Goal: Task Accomplishment & Management: Use online tool/utility

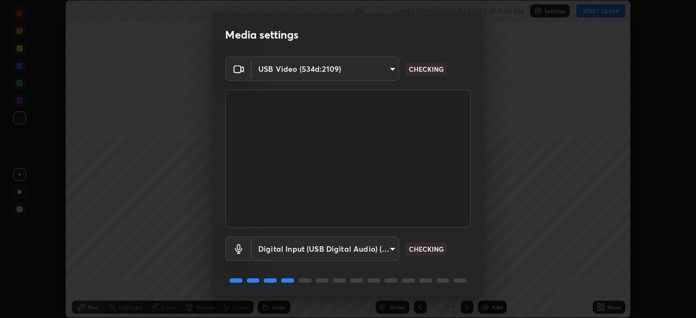
scroll to position [38, 0]
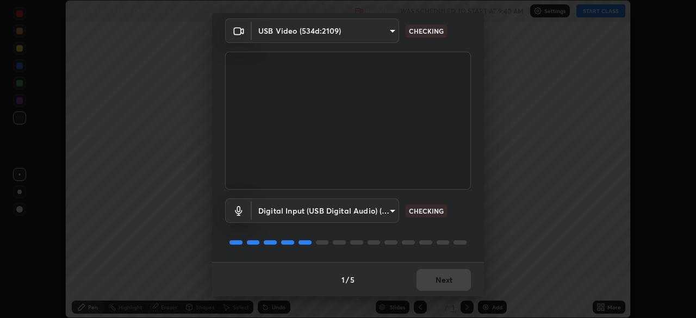
click at [444, 276] on div "1 / 5 Next" at bounding box center [348, 279] width 272 height 35
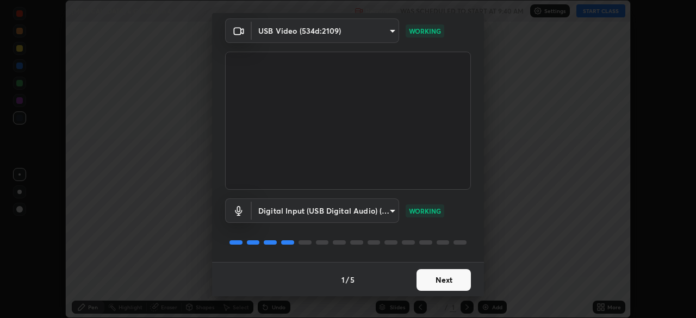
click at [445, 280] on button "Next" at bounding box center [444, 280] width 54 height 22
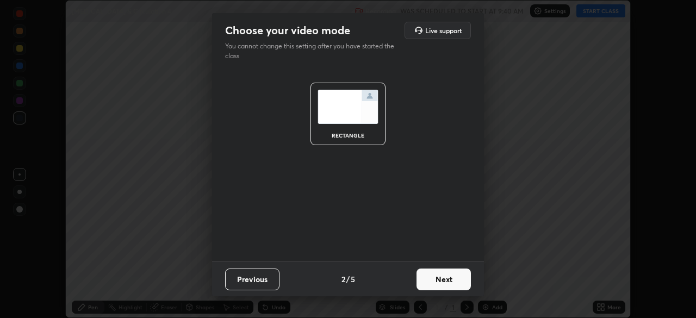
click at [455, 281] on button "Next" at bounding box center [444, 280] width 54 height 22
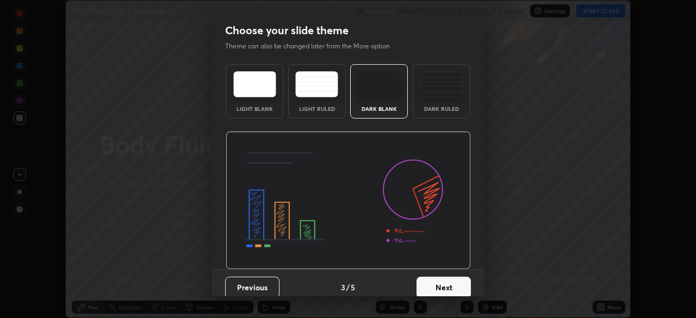
click at [451, 284] on button "Next" at bounding box center [444, 288] width 54 height 22
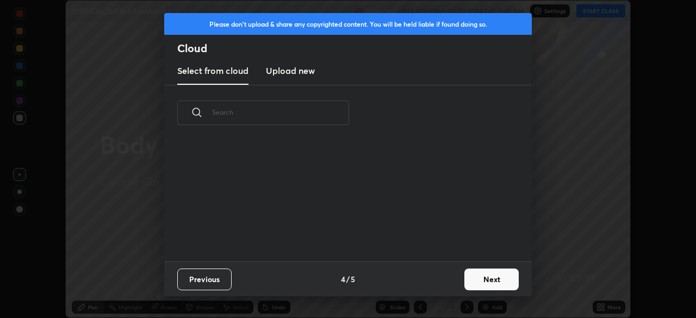
click at [489, 282] on button "Next" at bounding box center [491, 280] width 54 height 22
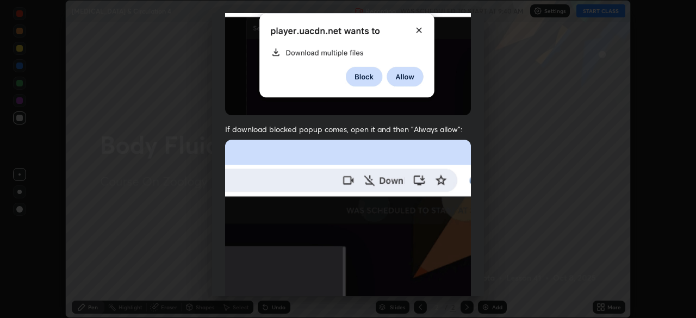
scroll to position [260, 0]
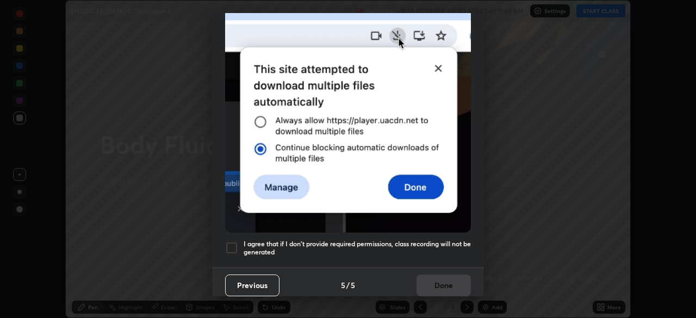
click at [423, 243] on h5 "I agree that if I don't provide required permissions, class recording will not …" at bounding box center [357, 248] width 227 height 17
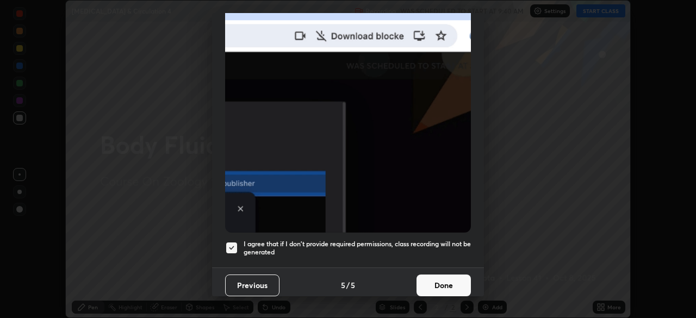
click at [435, 281] on button "Done" at bounding box center [444, 286] width 54 height 22
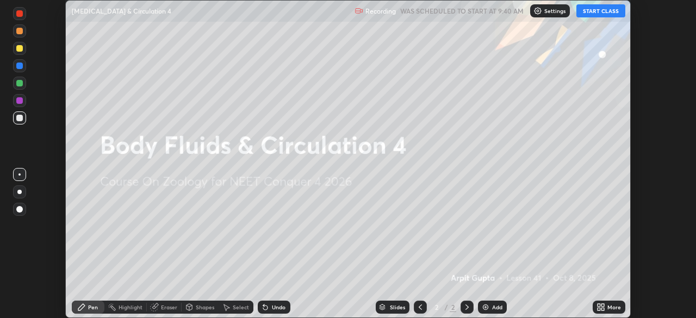
click at [605, 12] on button "START CLASS" at bounding box center [600, 10] width 49 height 13
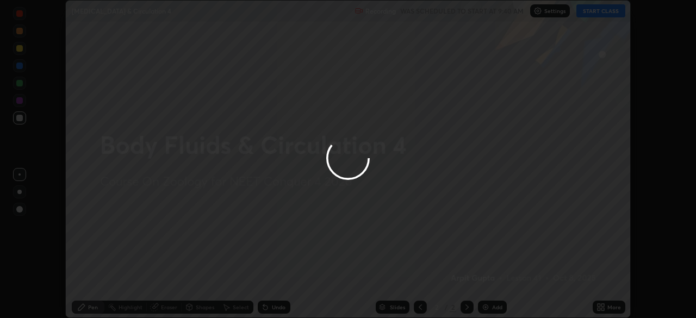
click at [602, 307] on div at bounding box center [348, 159] width 696 height 318
click at [599, 313] on div at bounding box center [348, 159] width 696 height 318
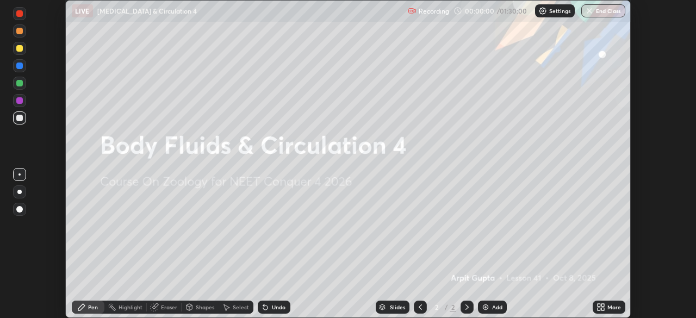
click at [599, 309] on icon at bounding box center [599, 309] width 3 height 3
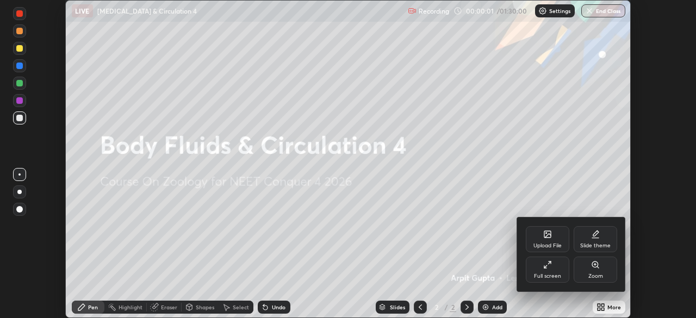
click at [553, 241] on div "Upload File" at bounding box center [548, 239] width 44 height 26
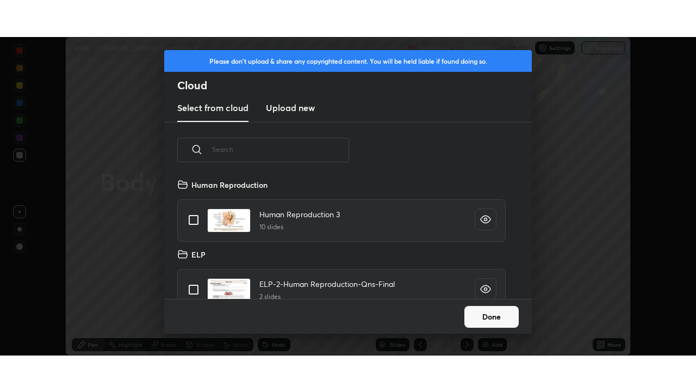
scroll to position [121, 349]
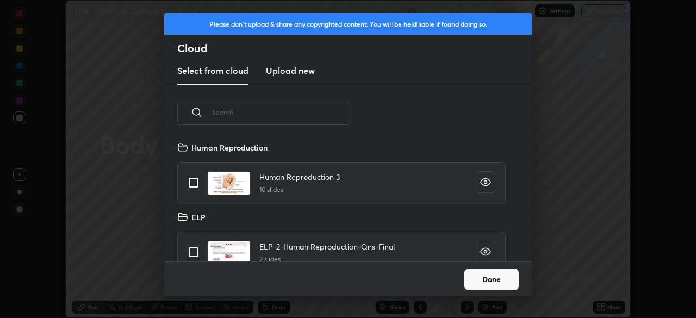
click at [296, 72] on h3 "Upload new" at bounding box center [290, 70] width 49 height 13
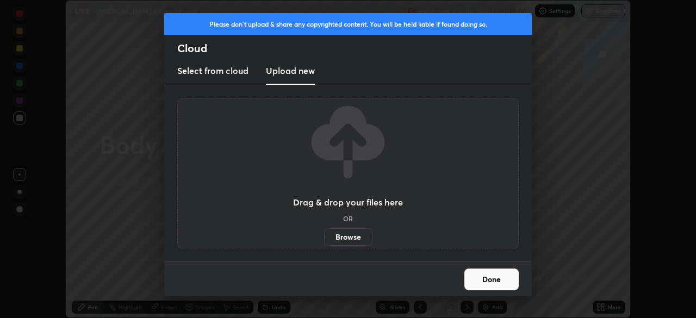
click at [336, 241] on label "Browse" at bounding box center [348, 236] width 48 height 17
click at [324, 241] on input "Browse" at bounding box center [324, 236] width 0 height 17
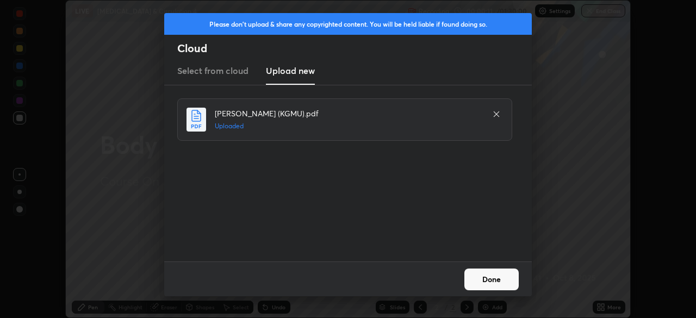
click at [484, 279] on button "Done" at bounding box center [491, 280] width 54 height 22
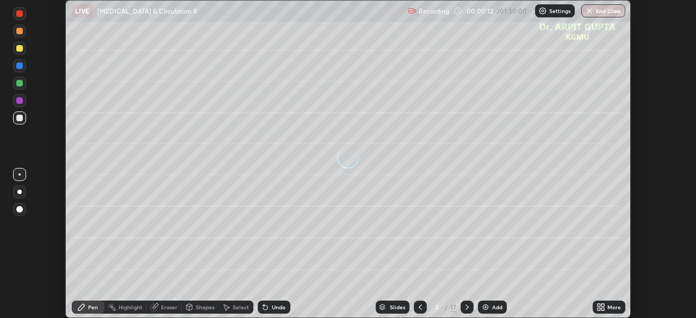
click at [420, 307] on icon at bounding box center [420, 307] width 9 height 9
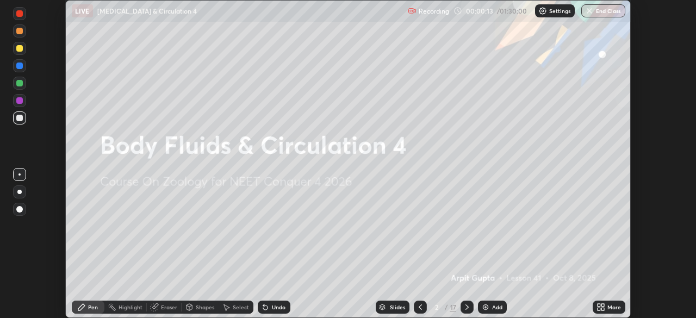
click at [600, 310] on icon at bounding box center [599, 309] width 3 height 3
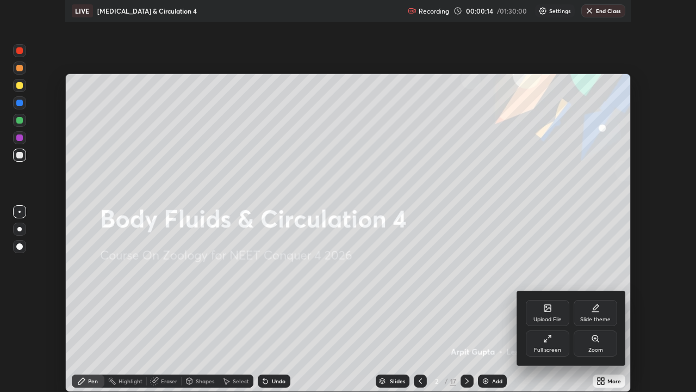
scroll to position [392, 696]
click at [541, 318] on div "Upload File" at bounding box center [548, 319] width 28 height 5
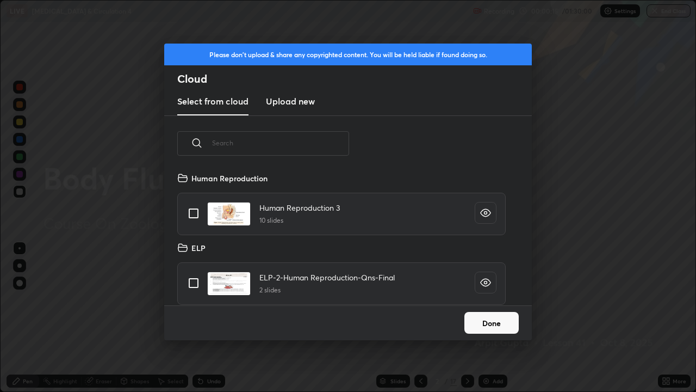
scroll to position [134, 349]
click at [489, 318] on button "Done" at bounding box center [491, 323] width 54 height 22
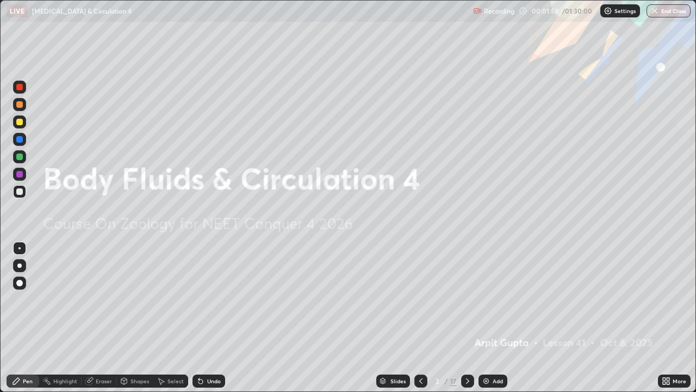
click at [468, 318] on icon at bounding box center [467, 380] width 9 height 9
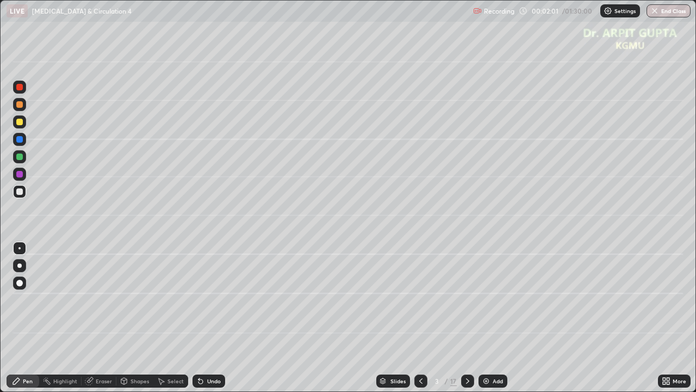
click at [22, 122] on div at bounding box center [19, 122] width 7 height 7
click at [20, 264] on div at bounding box center [19, 265] width 4 height 4
click at [20, 282] on div at bounding box center [19, 283] width 7 height 7
click at [20, 287] on div at bounding box center [19, 282] width 13 height 13
click at [20, 125] on div at bounding box center [19, 122] width 7 height 7
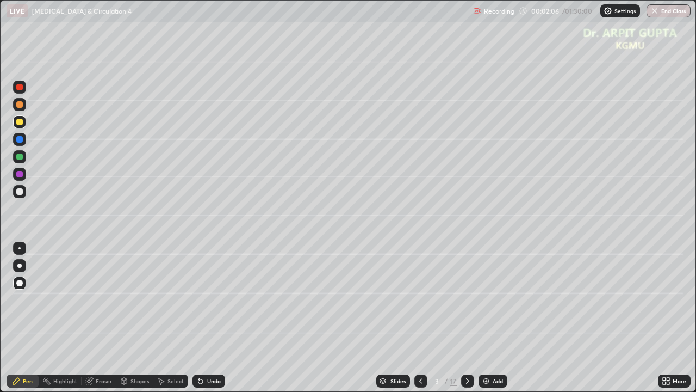
click at [20, 263] on div at bounding box center [19, 265] width 4 height 4
click at [20, 159] on div at bounding box center [19, 156] width 7 height 7
click at [18, 122] on div at bounding box center [19, 122] width 7 height 7
click at [21, 123] on div at bounding box center [19, 122] width 7 height 7
click at [17, 193] on div at bounding box center [19, 191] width 7 height 7
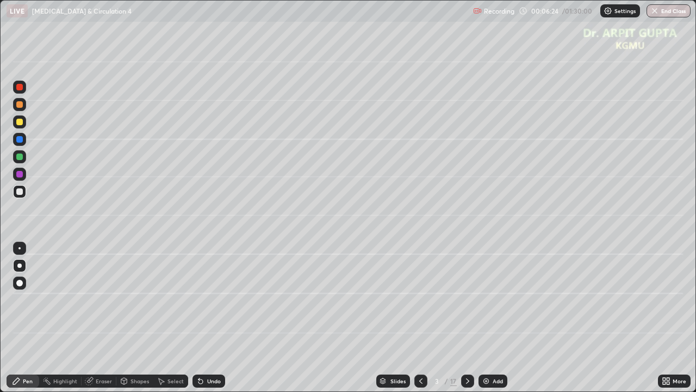
click at [20, 158] on div at bounding box center [19, 156] width 7 height 7
click at [209, 318] on div "Undo" at bounding box center [214, 380] width 14 height 5
click at [209, 318] on div "Undo" at bounding box center [209, 380] width 33 height 13
click at [23, 126] on div at bounding box center [19, 121] width 13 height 13
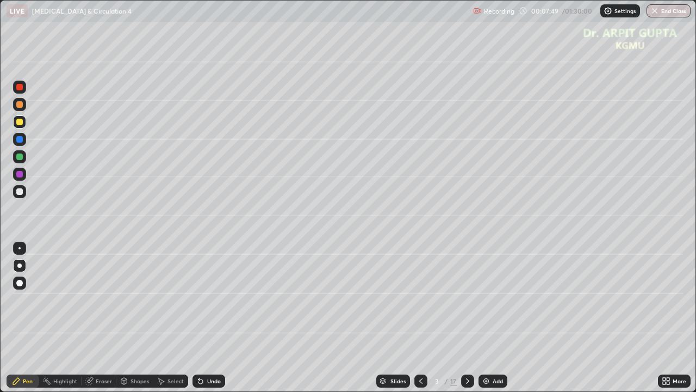
click at [20, 159] on div at bounding box center [19, 156] width 7 height 7
click at [22, 123] on div at bounding box center [19, 122] width 7 height 7
click at [21, 159] on div at bounding box center [19, 156] width 7 height 7
click at [420, 318] on icon at bounding box center [420, 380] width 3 height 5
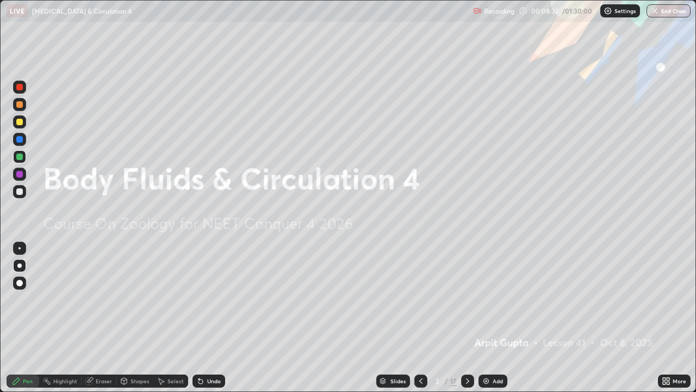
click at [220, 318] on div "Undo" at bounding box center [209, 380] width 33 height 13
click at [467, 318] on icon at bounding box center [467, 380] width 9 height 9
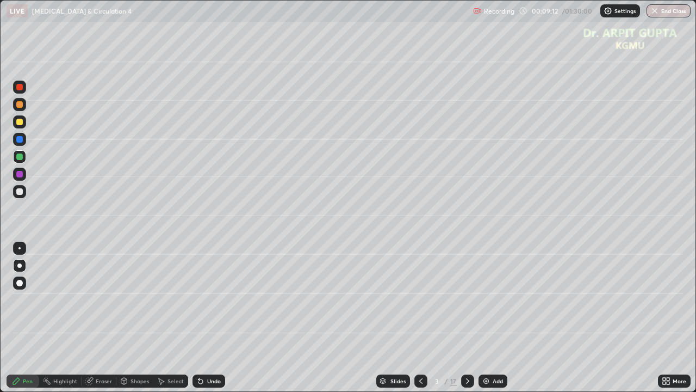
click at [419, 318] on icon at bounding box center [421, 380] width 9 height 9
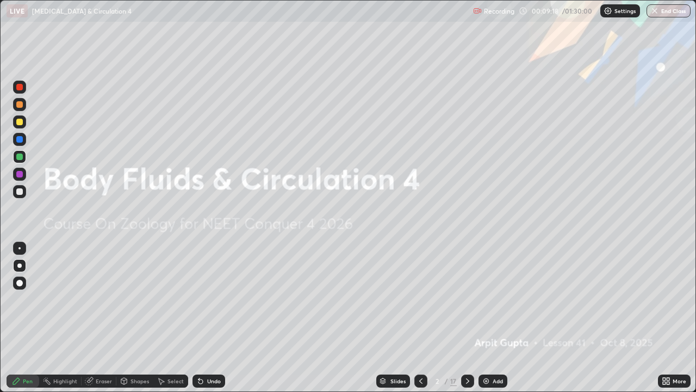
click at [18, 122] on div at bounding box center [19, 122] width 7 height 7
click at [466, 318] on icon at bounding box center [467, 380] width 9 height 9
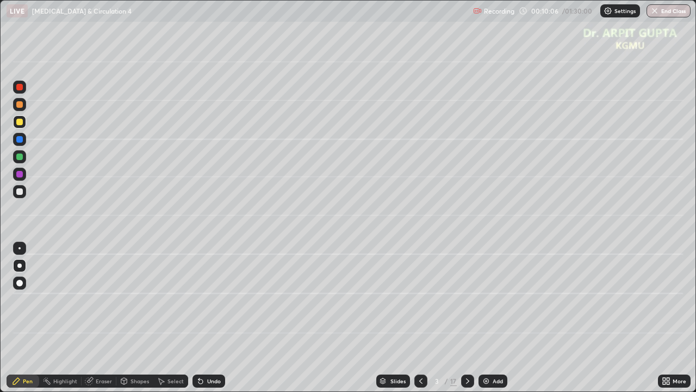
click at [21, 157] on div at bounding box center [19, 156] width 7 height 7
click at [201, 318] on icon at bounding box center [201, 381] width 4 height 4
click at [21, 122] on div at bounding box center [19, 122] width 7 height 7
click at [18, 158] on div at bounding box center [19, 156] width 7 height 7
click at [420, 318] on icon at bounding box center [421, 380] width 9 height 9
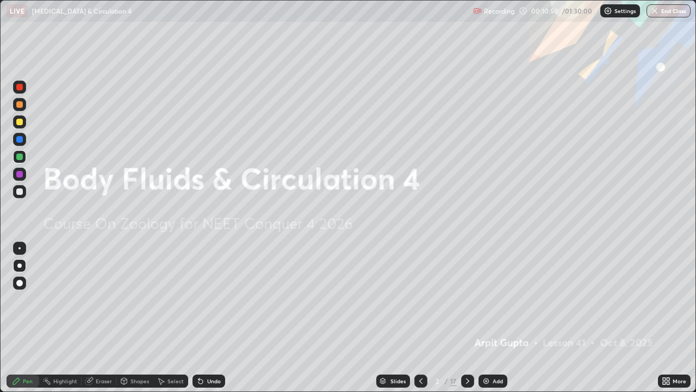
click at [221, 318] on div "Undo" at bounding box center [209, 380] width 33 height 13
click at [222, 318] on div "Undo" at bounding box center [209, 380] width 33 height 13
click at [466, 318] on icon at bounding box center [467, 380] width 3 height 5
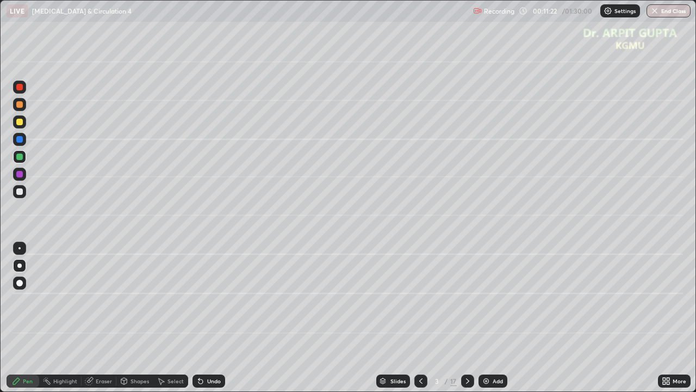
click at [19, 159] on div at bounding box center [19, 156] width 7 height 7
click at [22, 125] on div at bounding box center [19, 121] width 13 height 13
click at [467, 318] on icon at bounding box center [467, 380] width 9 height 9
click at [420, 318] on icon at bounding box center [421, 380] width 9 height 9
click at [467, 318] on icon at bounding box center [467, 380] width 9 height 9
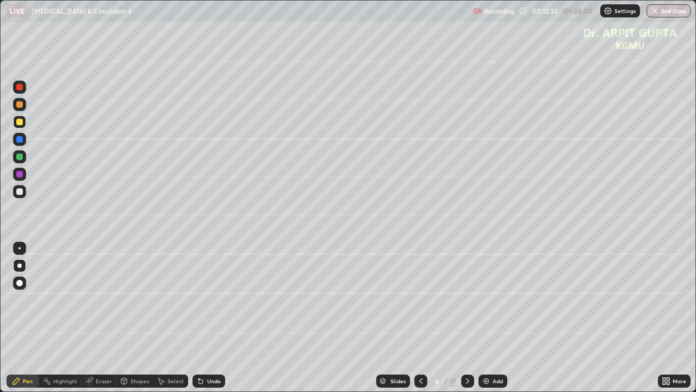
click at [201, 318] on icon at bounding box center [200, 380] width 9 height 9
click at [205, 318] on div "Undo" at bounding box center [209, 380] width 33 height 13
click at [21, 191] on div at bounding box center [19, 191] width 7 height 7
click at [20, 122] on div at bounding box center [19, 122] width 7 height 7
click at [209, 318] on div "Undo" at bounding box center [214, 380] width 14 height 5
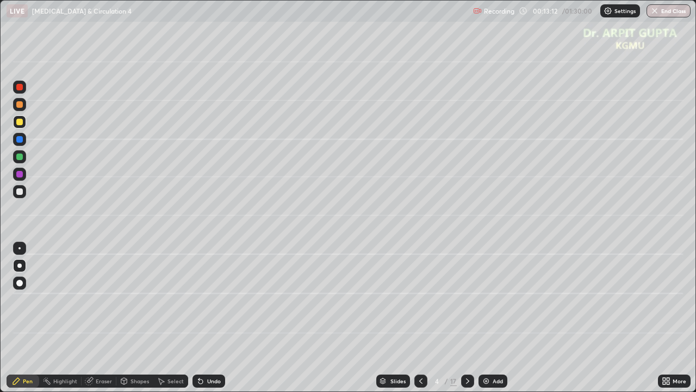
click at [21, 156] on div at bounding box center [19, 156] width 7 height 7
click at [199, 318] on icon at bounding box center [199, 378] width 1 height 1
click at [221, 318] on div "Undo" at bounding box center [209, 380] width 33 height 13
click at [20, 123] on div at bounding box center [19, 122] width 7 height 7
click at [22, 191] on div at bounding box center [19, 191] width 7 height 7
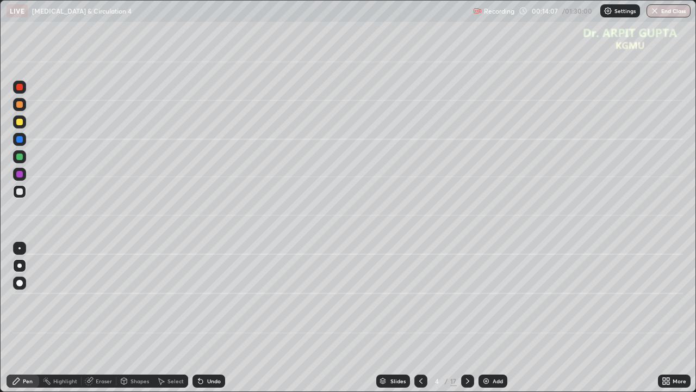
click at [22, 157] on div at bounding box center [19, 156] width 7 height 7
click at [419, 318] on icon at bounding box center [421, 380] width 9 height 9
click at [421, 318] on icon at bounding box center [421, 380] width 9 height 9
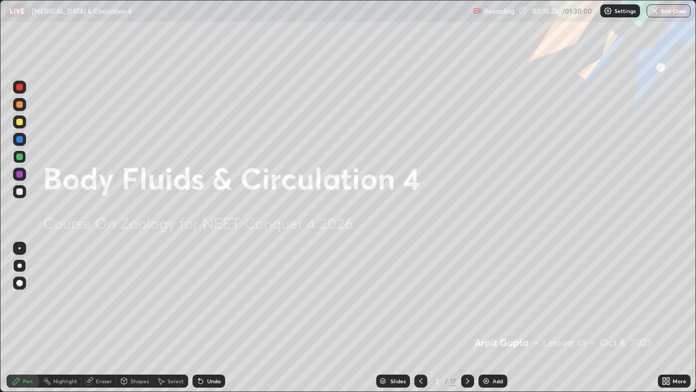
click at [467, 318] on icon at bounding box center [467, 380] width 9 height 9
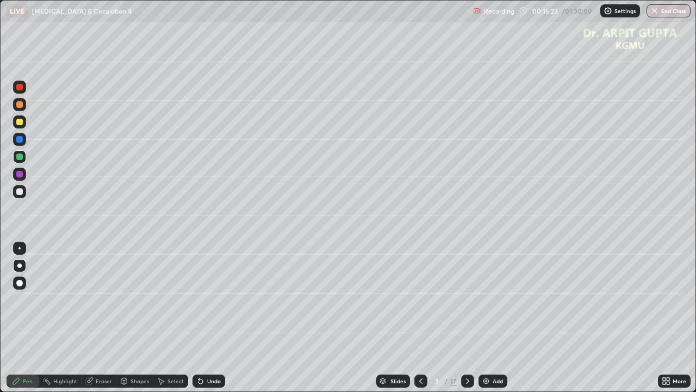
click at [467, 318] on icon at bounding box center [467, 380] width 3 height 5
click at [424, 318] on div at bounding box center [420, 380] width 13 height 13
click at [467, 318] on icon at bounding box center [467, 380] width 9 height 9
click at [17, 193] on div at bounding box center [19, 191] width 7 height 7
click at [20, 139] on div at bounding box center [19, 139] width 7 height 7
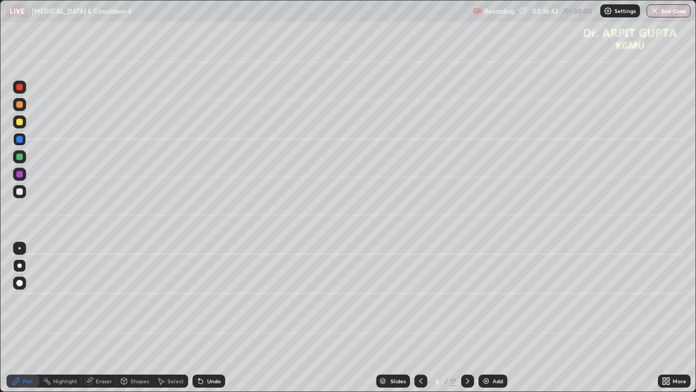
click at [21, 194] on div at bounding box center [19, 191] width 7 height 7
click at [17, 157] on div at bounding box center [19, 156] width 7 height 7
click at [16, 174] on div at bounding box center [19, 174] width 7 height 7
click at [21, 193] on div at bounding box center [19, 191] width 7 height 7
click at [22, 104] on div at bounding box center [19, 104] width 7 height 7
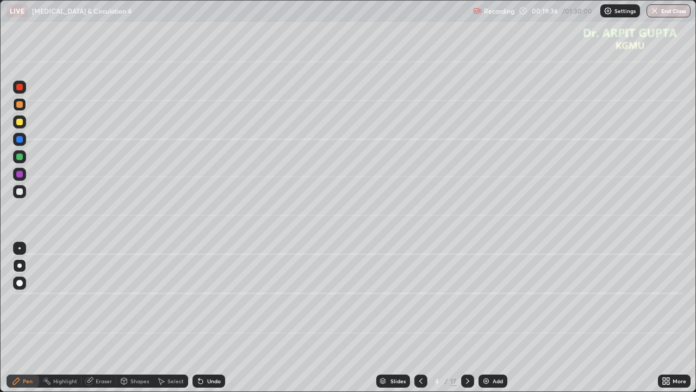
click at [17, 124] on div at bounding box center [19, 122] width 7 height 7
click at [463, 318] on icon at bounding box center [467, 380] width 9 height 9
click at [20, 176] on div at bounding box center [19, 174] width 7 height 7
click at [20, 140] on div at bounding box center [19, 139] width 7 height 7
click at [20, 191] on div at bounding box center [19, 191] width 7 height 7
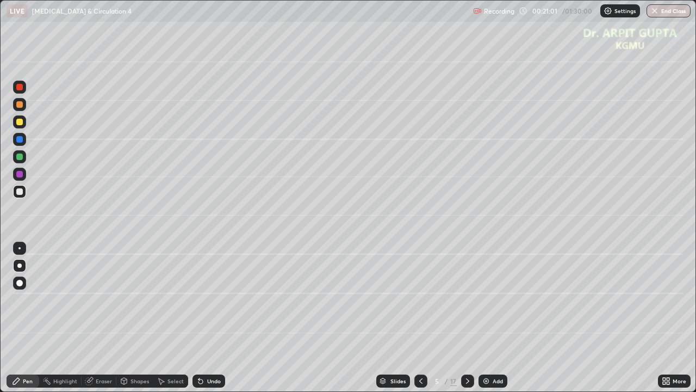
click at [20, 123] on div at bounding box center [19, 122] width 7 height 7
click at [22, 175] on div at bounding box center [19, 174] width 7 height 7
click at [22, 194] on div at bounding box center [19, 191] width 7 height 7
click at [20, 159] on div at bounding box center [19, 156] width 7 height 7
click at [204, 318] on div "Undo" at bounding box center [209, 380] width 33 height 13
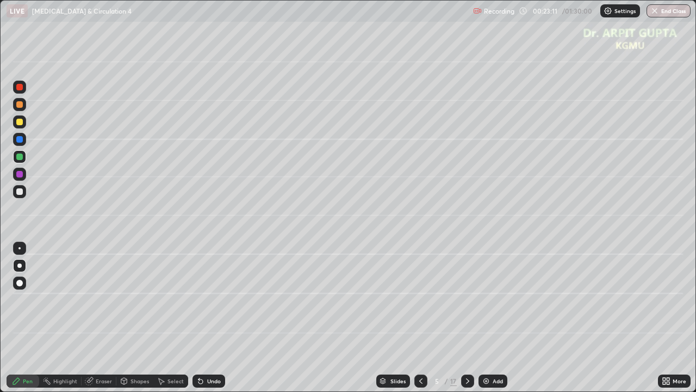
click at [20, 110] on div at bounding box center [19, 104] width 13 height 13
click at [467, 318] on icon at bounding box center [467, 380] width 9 height 9
click at [22, 159] on div at bounding box center [19, 156] width 7 height 7
click at [19, 126] on div at bounding box center [19, 121] width 13 height 13
click at [20, 172] on div at bounding box center [19, 174] width 7 height 7
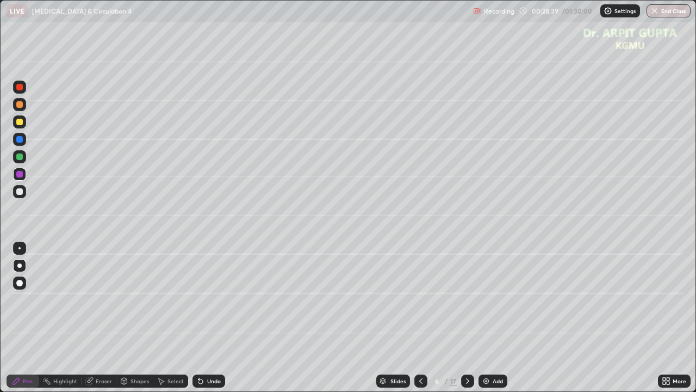
click at [137, 318] on div "Shapes" at bounding box center [140, 380] width 18 height 5
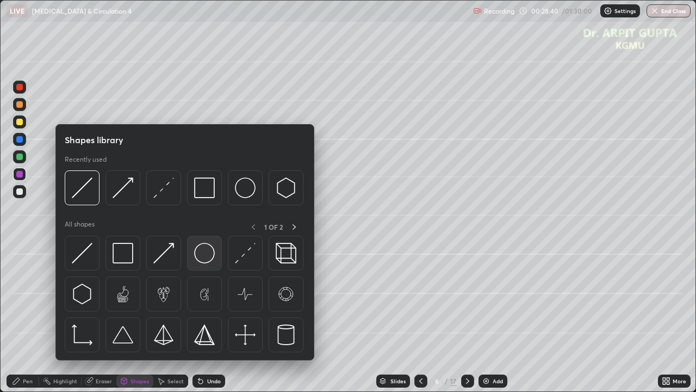
click at [196, 256] on img at bounding box center [204, 253] width 21 height 21
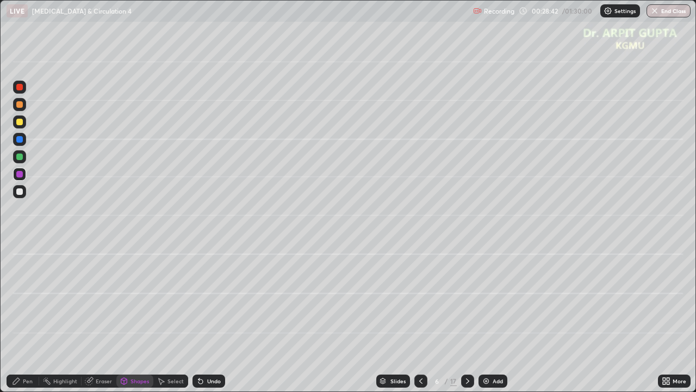
click at [20, 107] on div at bounding box center [19, 104] width 7 height 7
click at [19, 193] on div at bounding box center [19, 191] width 7 height 7
click at [202, 318] on icon at bounding box center [200, 380] width 9 height 9
click at [26, 318] on div "Pen" at bounding box center [23, 380] width 33 height 13
click at [207, 318] on div "Undo" at bounding box center [214, 380] width 14 height 5
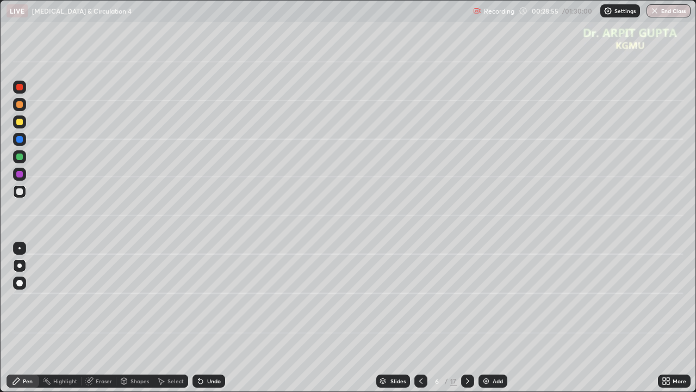
click at [207, 318] on div "Undo" at bounding box center [214, 380] width 14 height 5
click at [142, 318] on div "Shapes" at bounding box center [140, 380] width 18 height 5
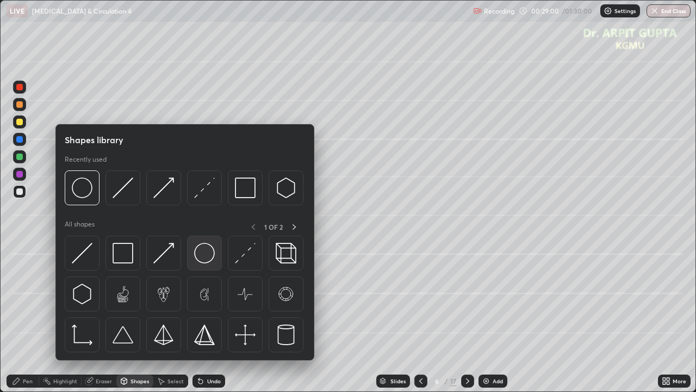
click at [210, 262] on img at bounding box center [204, 253] width 21 height 21
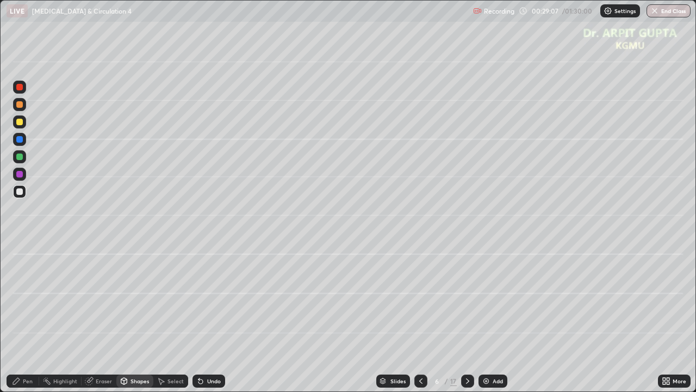
click at [208, 318] on div "Undo" at bounding box center [214, 380] width 14 height 5
click at [110, 318] on div "Eraser" at bounding box center [99, 380] width 35 height 13
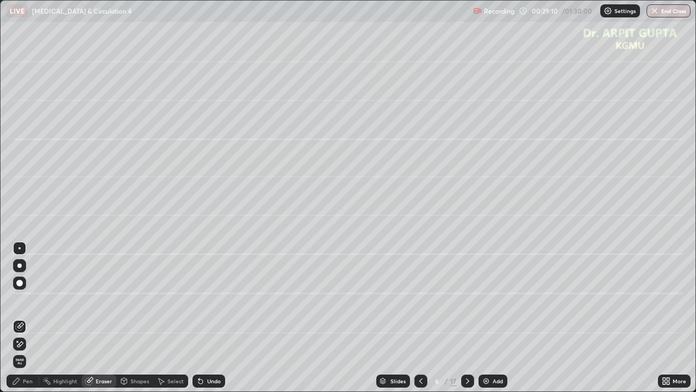
click at [35, 318] on div "Pen" at bounding box center [23, 380] width 33 height 13
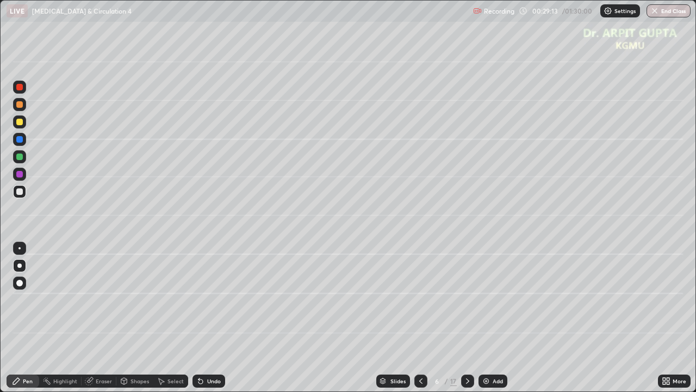
click at [215, 318] on div "Undo" at bounding box center [214, 380] width 14 height 5
click at [145, 318] on div "Shapes" at bounding box center [140, 380] width 18 height 5
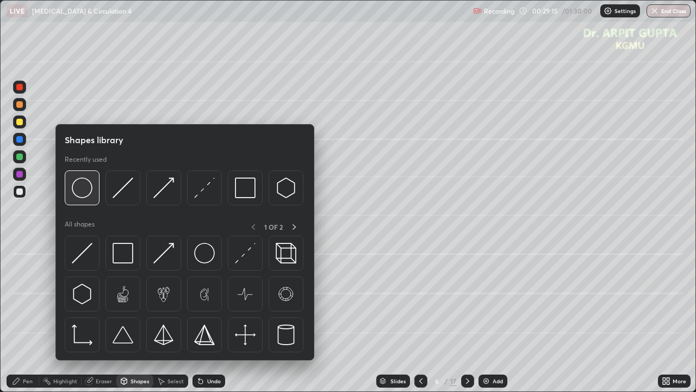
click at [91, 190] on img at bounding box center [82, 187] width 21 height 21
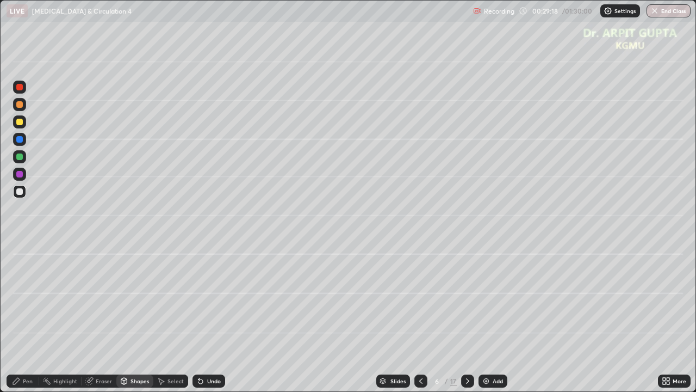
click at [214, 318] on div "Undo" at bounding box center [214, 380] width 14 height 5
click at [20, 123] on div at bounding box center [19, 122] width 7 height 7
click at [212, 318] on div "Undo" at bounding box center [214, 380] width 14 height 5
click at [201, 318] on icon at bounding box center [201, 381] width 4 height 4
click at [20, 157] on div at bounding box center [19, 156] width 7 height 7
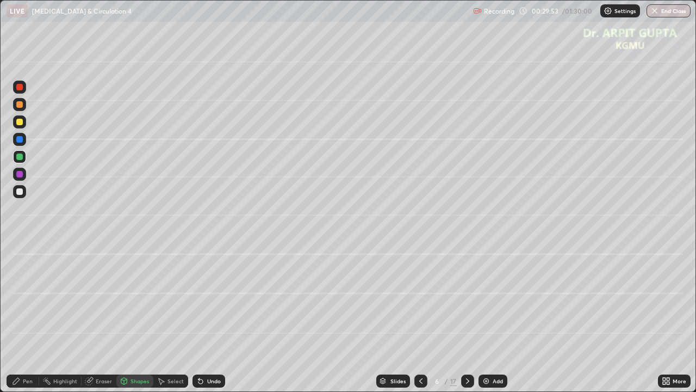
click at [19, 106] on div at bounding box center [19, 104] width 7 height 7
click at [135, 318] on div "Shapes" at bounding box center [140, 380] width 18 height 5
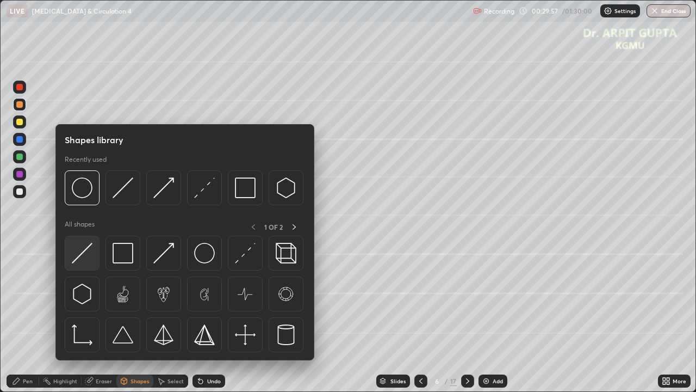
click at [88, 249] on img at bounding box center [82, 253] width 21 height 21
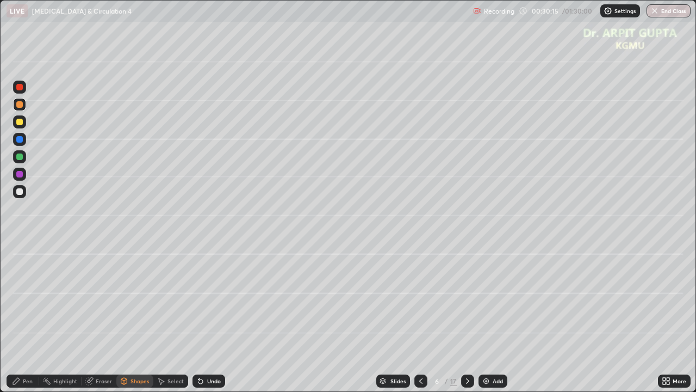
click at [220, 318] on div "Undo" at bounding box center [209, 380] width 33 height 13
click at [218, 318] on div "Undo" at bounding box center [214, 380] width 14 height 5
click at [20, 157] on div at bounding box center [19, 156] width 7 height 7
click at [32, 318] on div "Pen" at bounding box center [28, 380] width 10 height 5
click at [20, 192] on div at bounding box center [19, 191] width 7 height 7
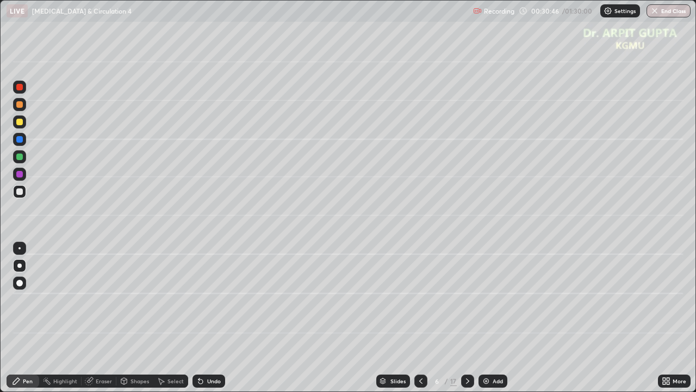
click at [21, 158] on div at bounding box center [19, 156] width 7 height 7
click at [22, 140] on div at bounding box center [19, 139] width 7 height 7
click at [23, 195] on div at bounding box center [19, 191] width 13 height 13
click at [22, 156] on div at bounding box center [19, 156] width 7 height 7
click at [214, 318] on div "Undo" at bounding box center [209, 380] width 33 height 13
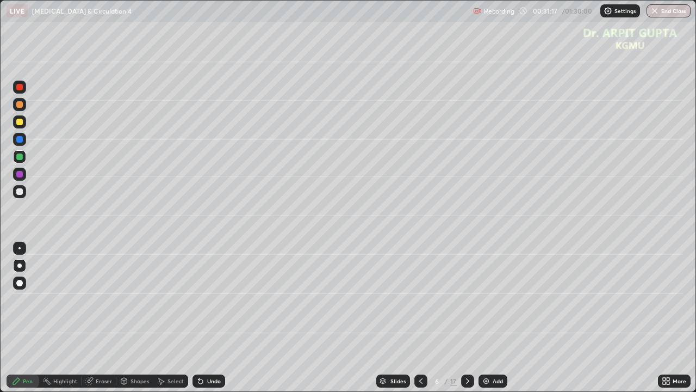
click at [20, 139] on div at bounding box center [19, 139] width 7 height 7
click at [20, 191] on div at bounding box center [19, 191] width 7 height 7
click at [202, 318] on icon at bounding box center [200, 380] width 9 height 9
click at [19, 156] on div at bounding box center [19, 156] width 7 height 7
click at [204, 318] on div "Undo" at bounding box center [209, 380] width 33 height 13
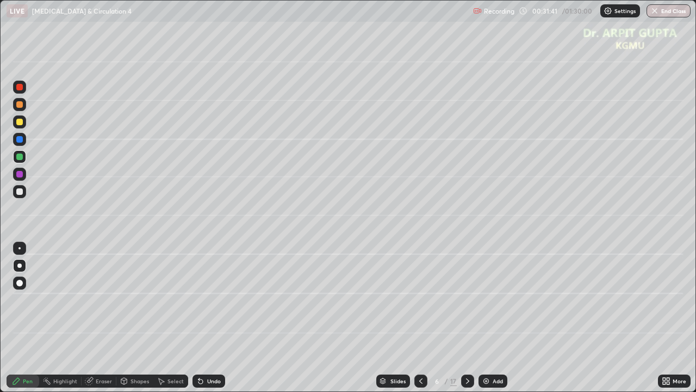
click at [207, 318] on div "Undo" at bounding box center [214, 380] width 14 height 5
click at [19, 142] on div at bounding box center [19, 139] width 7 height 7
click at [20, 174] on div at bounding box center [19, 174] width 7 height 7
click at [132, 318] on div "Shapes" at bounding box center [140, 380] width 18 height 5
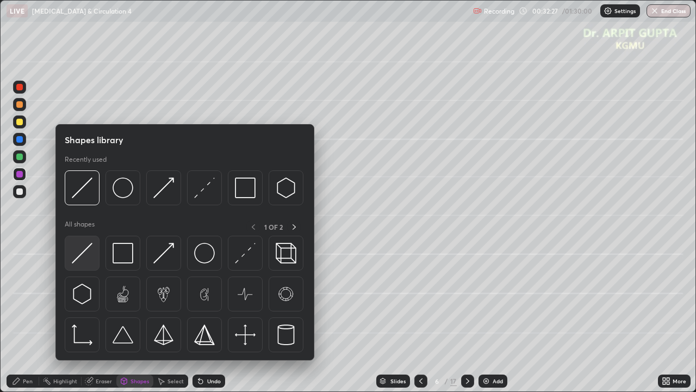
click at [85, 257] on img at bounding box center [82, 253] width 21 height 21
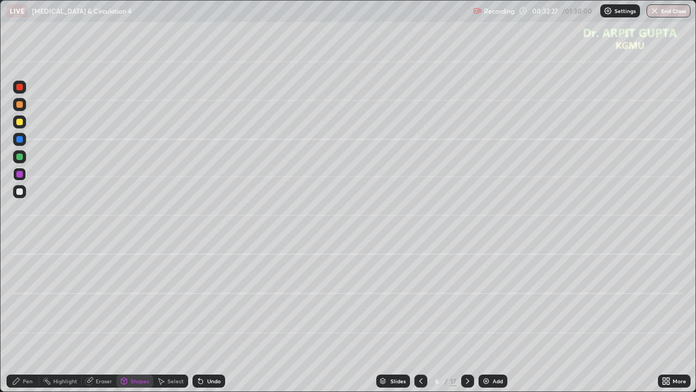
click at [20, 122] on div at bounding box center [19, 122] width 7 height 7
click at [20, 107] on div at bounding box center [19, 104] width 7 height 7
click at [19, 194] on div at bounding box center [19, 191] width 7 height 7
click at [26, 318] on div "Pen" at bounding box center [28, 380] width 10 height 5
click at [193, 318] on div "Undo" at bounding box center [209, 380] width 33 height 13
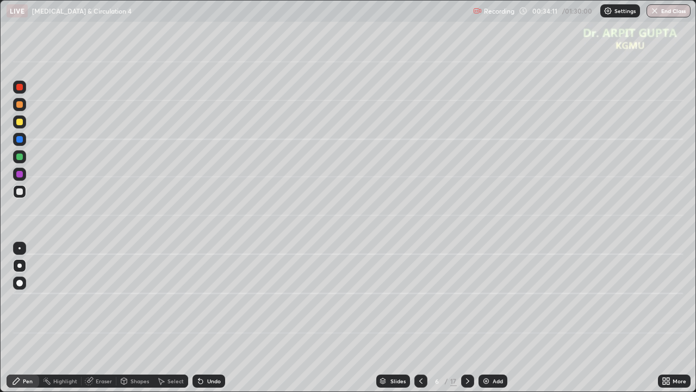
click at [194, 318] on div "Undo" at bounding box center [209, 380] width 33 height 13
click at [20, 191] on div at bounding box center [19, 191] width 7 height 7
click at [20, 248] on div at bounding box center [19, 248] width 2 height 2
click at [26, 266] on div at bounding box center [19, 265] width 13 height 13
click at [199, 318] on icon at bounding box center [199, 378] width 1 height 1
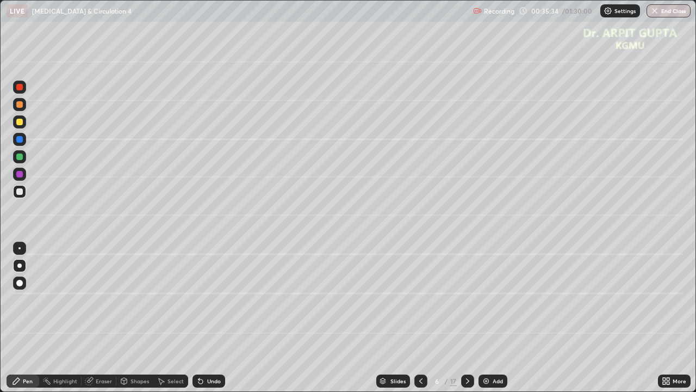
click at [207, 318] on div "Undo" at bounding box center [214, 380] width 14 height 5
click at [199, 318] on icon at bounding box center [199, 378] width 1 height 1
click at [464, 318] on icon at bounding box center [467, 380] width 9 height 9
click at [421, 318] on icon at bounding box center [421, 380] width 9 height 9
click at [20, 158] on div at bounding box center [19, 156] width 7 height 7
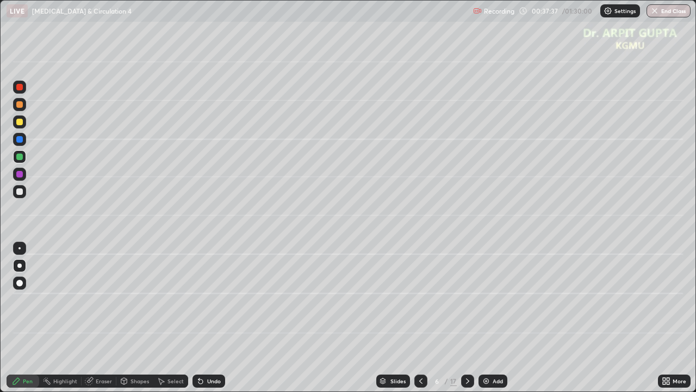
click at [20, 265] on div at bounding box center [19, 265] width 4 height 4
click at [464, 318] on icon at bounding box center [467, 380] width 9 height 9
click at [20, 191] on div at bounding box center [19, 191] width 7 height 7
click at [22, 174] on div at bounding box center [19, 174] width 7 height 7
click at [21, 194] on div at bounding box center [19, 191] width 7 height 7
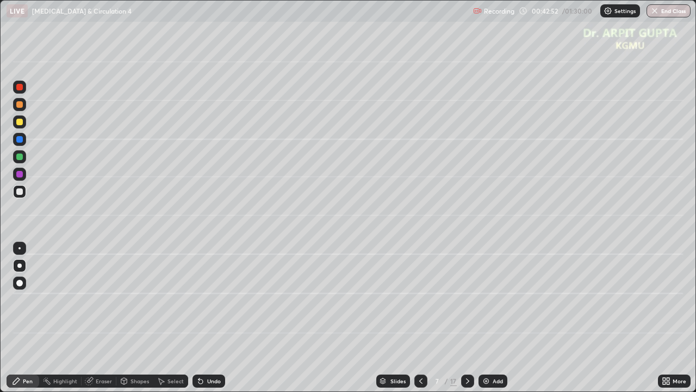
click at [214, 318] on div "Undo" at bounding box center [214, 380] width 14 height 5
click at [212, 318] on div "Undo" at bounding box center [209, 380] width 33 height 13
click at [467, 318] on icon at bounding box center [467, 380] width 9 height 9
click at [22, 158] on div at bounding box center [19, 156] width 7 height 7
click at [22, 284] on div at bounding box center [19, 283] width 7 height 7
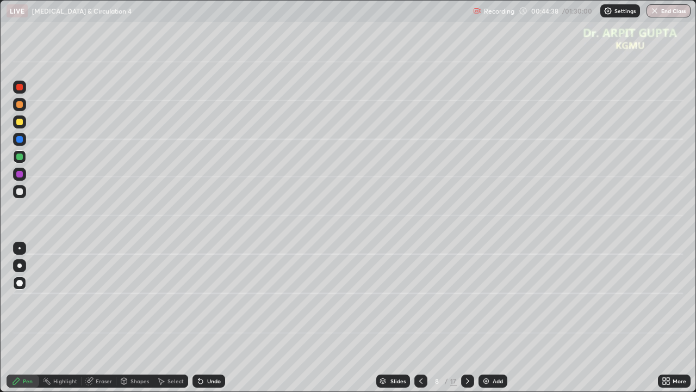
click at [22, 193] on div at bounding box center [19, 191] width 7 height 7
click at [19, 265] on div at bounding box center [19, 265] width 4 height 4
click at [20, 122] on div at bounding box center [19, 122] width 7 height 7
click at [24, 106] on div at bounding box center [19, 104] width 13 height 13
click at [418, 318] on icon at bounding box center [421, 380] width 9 height 9
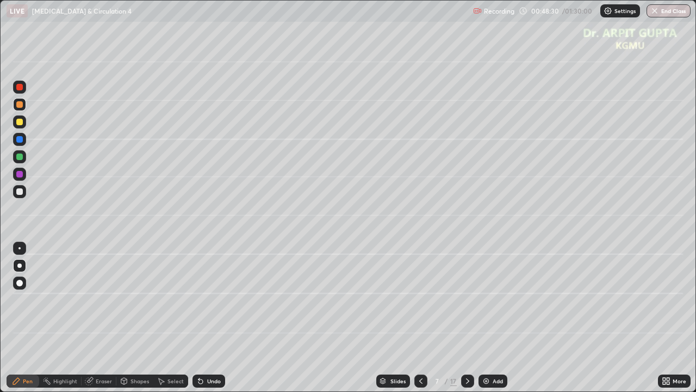
click at [22, 123] on div at bounding box center [19, 122] width 7 height 7
click at [467, 318] on icon at bounding box center [467, 380] width 9 height 9
click at [464, 318] on icon at bounding box center [467, 380] width 9 height 9
click at [20, 194] on div at bounding box center [19, 191] width 7 height 7
click at [21, 159] on div at bounding box center [19, 156] width 7 height 7
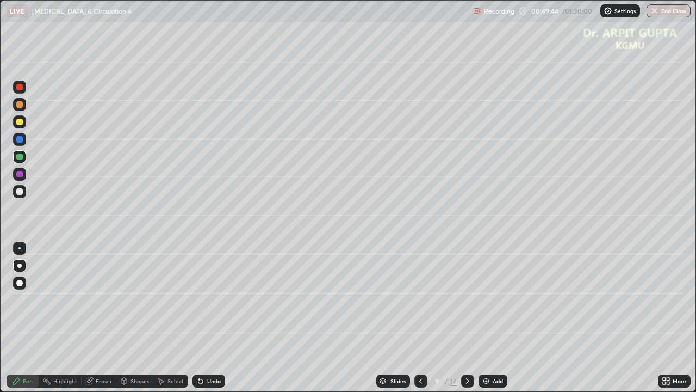
click at [21, 194] on div at bounding box center [19, 191] width 7 height 7
click at [21, 174] on div at bounding box center [19, 174] width 7 height 7
click at [466, 318] on icon at bounding box center [467, 380] width 9 height 9
click at [20, 122] on div at bounding box center [19, 122] width 7 height 7
click at [419, 318] on icon at bounding box center [420, 380] width 3 height 5
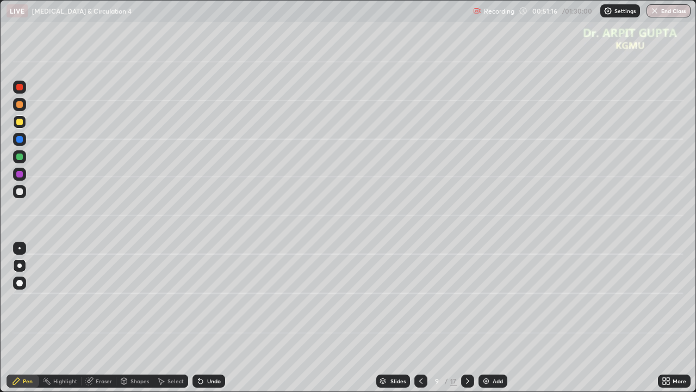
click at [467, 318] on icon at bounding box center [467, 380] width 3 height 5
click at [21, 192] on div at bounding box center [19, 191] width 7 height 7
click at [199, 318] on icon at bounding box center [201, 381] width 4 height 4
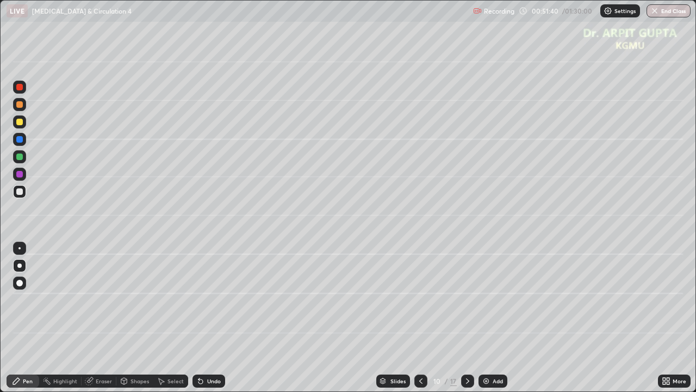
click at [196, 318] on icon at bounding box center [200, 380] width 9 height 9
click at [199, 318] on icon at bounding box center [199, 378] width 1 height 1
click at [199, 318] on icon at bounding box center [201, 381] width 4 height 4
click at [21, 159] on div at bounding box center [19, 156] width 7 height 7
click at [22, 194] on div at bounding box center [19, 191] width 7 height 7
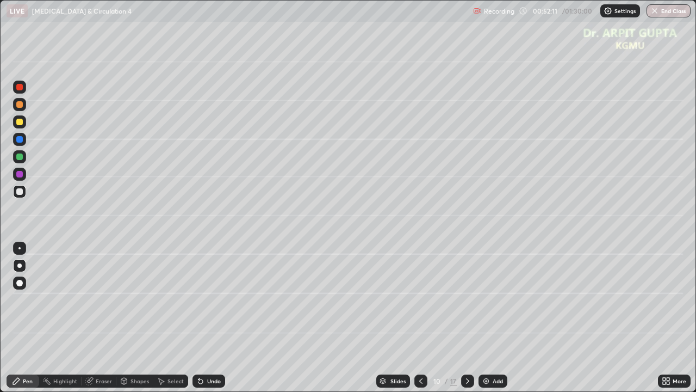
click at [20, 157] on div at bounding box center [19, 156] width 7 height 7
click at [20, 122] on div at bounding box center [19, 122] width 7 height 7
click at [20, 197] on div at bounding box center [19, 191] width 13 height 13
click at [103, 318] on div "Eraser" at bounding box center [104, 380] width 16 height 5
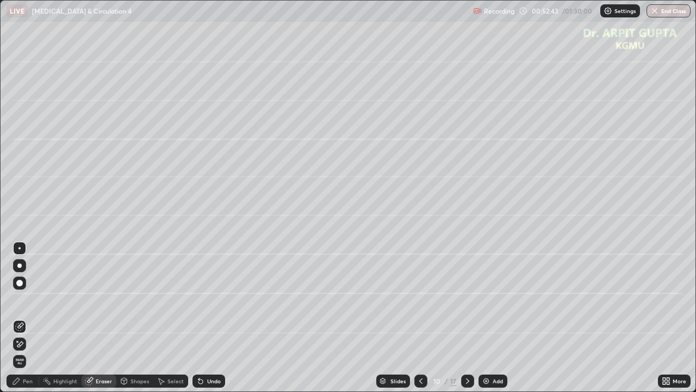
click at [32, 318] on div "Pen" at bounding box center [28, 380] width 10 height 5
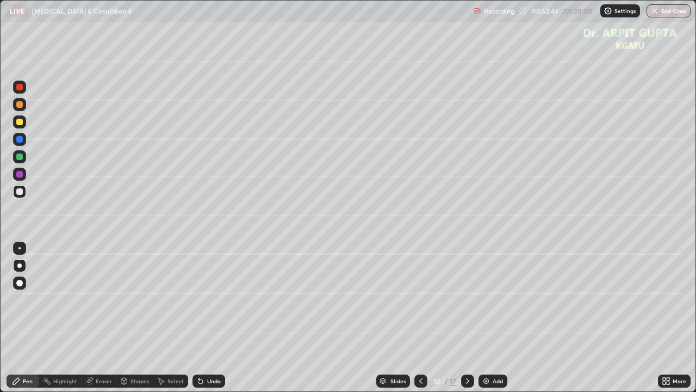
click at [24, 318] on div "Pen" at bounding box center [28, 380] width 10 height 5
click at [21, 123] on div at bounding box center [19, 122] width 7 height 7
click at [203, 318] on div "Undo" at bounding box center [209, 380] width 33 height 13
click at [200, 318] on icon at bounding box center [201, 381] width 4 height 4
click at [203, 318] on icon at bounding box center [200, 380] width 9 height 9
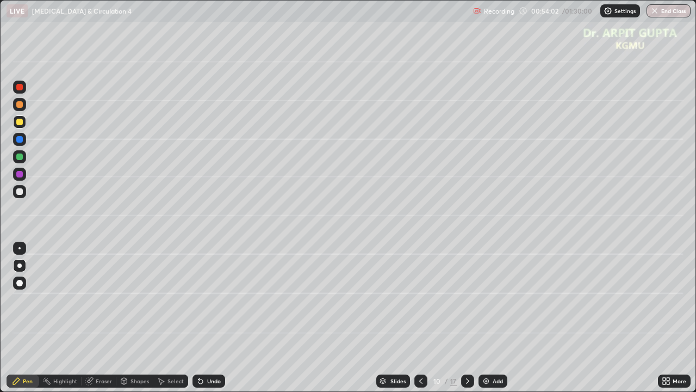
click at [22, 159] on div at bounding box center [19, 156] width 13 height 13
click at [18, 159] on div at bounding box center [19, 156] width 7 height 7
click at [20, 195] on div at bounding box center [19, 191] width 13 height 13
click at [18, 142] on div at bounding box center [19, 139] width 7 height 7
click at [21, 157] on div at bounding box center [19, 156] width 7 height 7
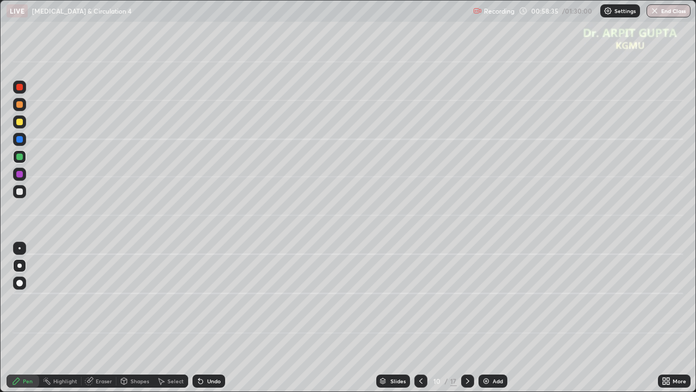
click at [17, 195] on div at bounding box center [19, 191] width 13 height 13
click at [20, 174] on div at bounding box center [19, 174] width 7 height 7
click at [20, 139] on div at bounding box center [19, 139] width 7 height 7
click at [209, 318] on div "Undo" at bounding box center [209, 380] width 33 height 13
click at [102, 318] on div "Eraser" at bounding box center [104, 380] width 16 height 5
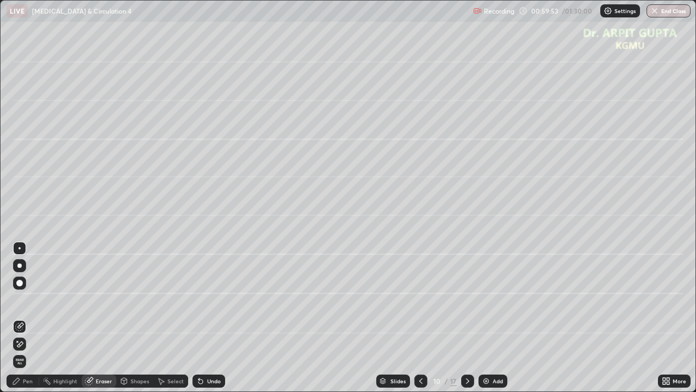
click at [24, 318] on div "Pen" at bounding box center [28, 380] width 10 height 5
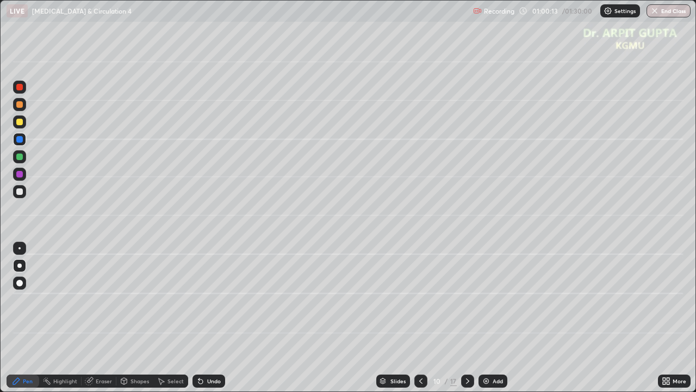
click at [212, 318] on div "Undo" at bounding box center [214, 380] width 14 height 5
click at [214, 318] on div "Undo" at bounding box center [214, 380] width 14 height 5
click at [218, 318] on div "Undo" at bounding box center [209, 380] width 33 height 13
click at [219, 318] on div "Undo" at bounding box center [209, 380] width 33 height 13
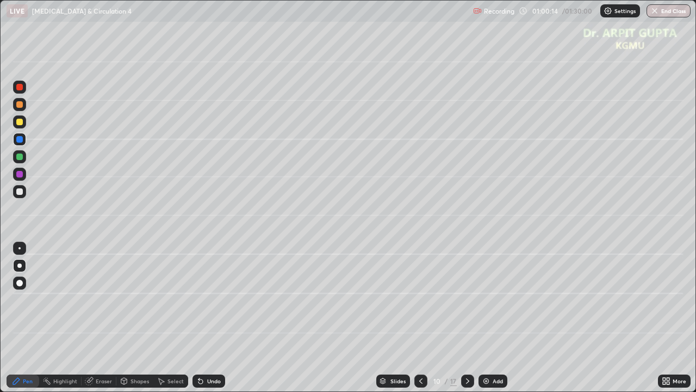
click at [218, 318] on div "Undo" at bounding box center [209, 380] width 33 height 13
click at [467, 318] on icon at bounding box center [467, 380] width 9 height 9
click at [20, 157] on div at bounding box center [19, 156] width 7 height 7
click at [17, 266] on div at bounding box center [19, 265] width 4 height 4
click at [17, 125] on div at bounding box center [19, 122] width 7 height 7
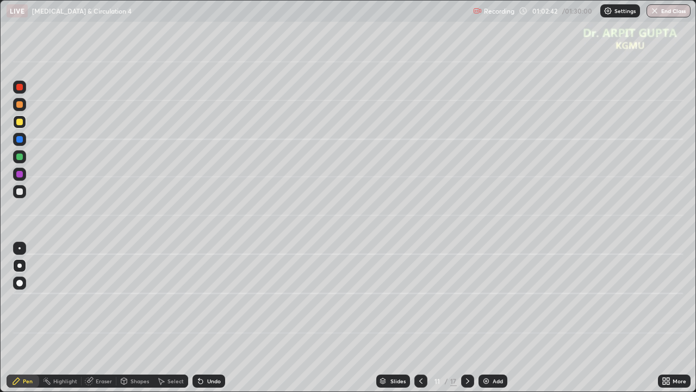
click at [19, 157] on div at bounding box center [19, 156] width 7 height 7
click at [419, 318] on icon at bounding box center [420, 380] width 3 height 5
click at [464, 318] on icon at bounding box center [467, 380] width 9 height 9
click at [20, 159] on div at bounding box center [19, 156] width 7 height 7
click at [419, 318] on icon at bounding box center [420, 380] width 3 height 5
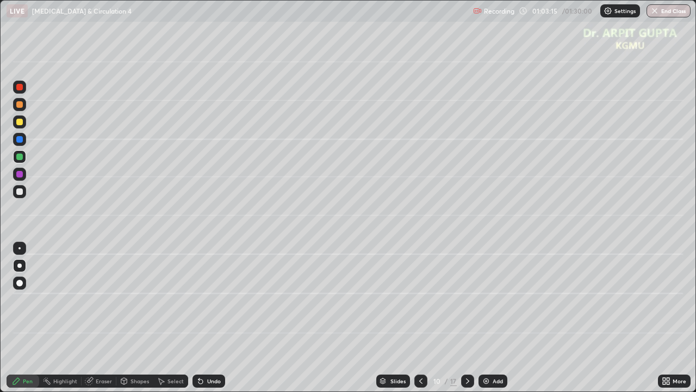
click at [461, 318] on div at bounding box center [467, 380] width 13 height 13
click at [20, 191] on div at bounding box center [19, 191] width 7 height 7
click at [19, 158] on div at bounding box center [19, 156] width 7 height 7
click at [20, 87] on div at bounding box center [19, 87] width 7 height 7
click at [202, 318] on icon at bounding box center [200, 380] width 9 height 9
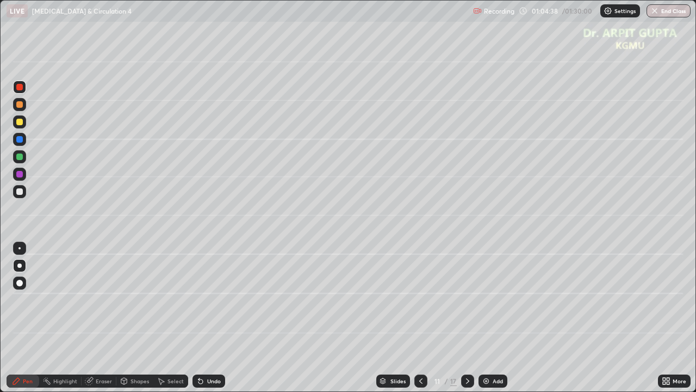
click at [20, 122] on div at bounding box center [19, 122] width 7 height 7
click at [20, 192] on div at bounding box center [19, 191] width 7 height 7
click at [20, 191] on div at bounding box center [19, 191] width 7 height 7
click at [205, 318] on div "Undo" at bounding box center [209, 380] width 33 height 13
click at [21, 139] on div at bounding box center [19, 139] width 7 height 7
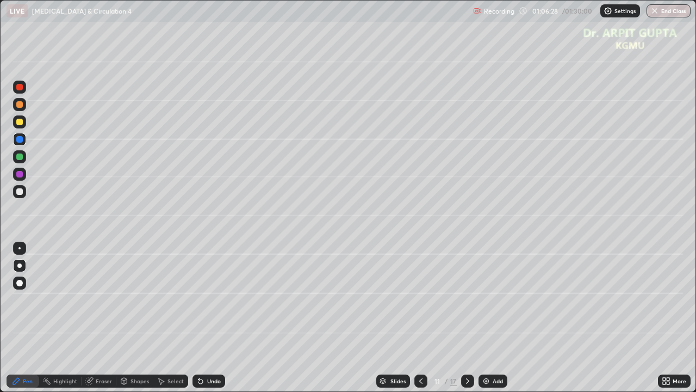
click at [201, 318] on icon at bounding box center [200, 380] width 9 height 9
click at [202, 318] on icon at bounding box center [200, 380] width 9 height 9
click at [199, 318] on icon at bounding box center [199, 378] width 1 height 1
click at [199, 318] on icon at bounding box center [201, 381] width 4 height 4
click at [19, 124] on div at bounding box center [19, 122] width 7 height 7
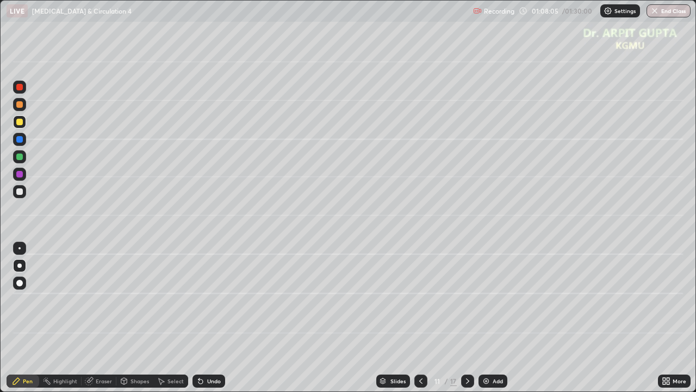
click at [421, 318] on div at bounding box center [420, 380] width 13 height 13
click at [467, 318] on icon at bounding box center [467, 380] width 9 height 9
click at [468, 318] on icon at bounding box center [467, 380] width 9 height 9
click at [22, 127] on div at bounding box center [19, 121] width 13 height 13
click at [419, 318] on icon at bounding box center [420, 380] width 3 height 5
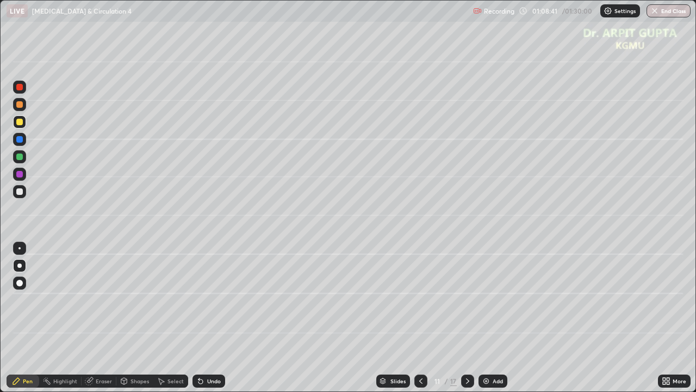
click at [18, 191] on div at bounding box center [19, 191] width 7 height 7
click at [17, 154] on div at bounding box center [19, 156] width 7 height 7
click at [467, 318] on icon at bounding box center [467, 380] width 9 height 9
click at [18, 158] on div at bounding box center [19, 156] width 7 height 7
click at [20, 138] on div at bounding box center [19, 139] width 7 height 7
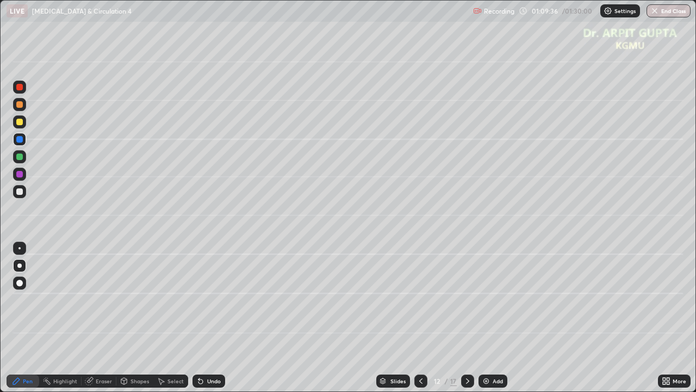
click at [22, 192] on div at bounding box center [19, 191] width 7 height 7
click at [419, 318] on icon at bounding box center [421, 380] width 9 height 9
click at [466, 318] on icon at bounding box center [467, 380] width 9 height 9
click at [22, 194] on div at bounding box center [19, 191] width 7 height 7
click at [20, 265] on div at bounding box center [19, 265] width 4 height 4
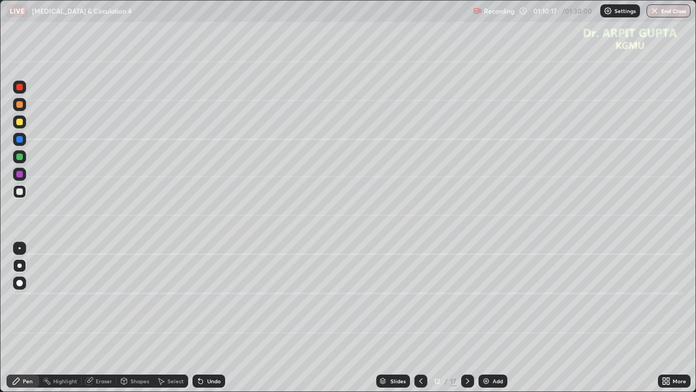
click at [20, 125] on div at bounding box center [19, 122] width 7 height 7
click at [16, 191] on div at bounding box center [19, 191] width 7 height 7
click at [209, 318] on div "Undo" at bounding box center [214, 380] width 14 height 5
click at [420, 318] on icon at bounding box center [421, 380] width 9 height 9
click at [468, 318] on icon at bounding box center [467, 380] width 9 height 9
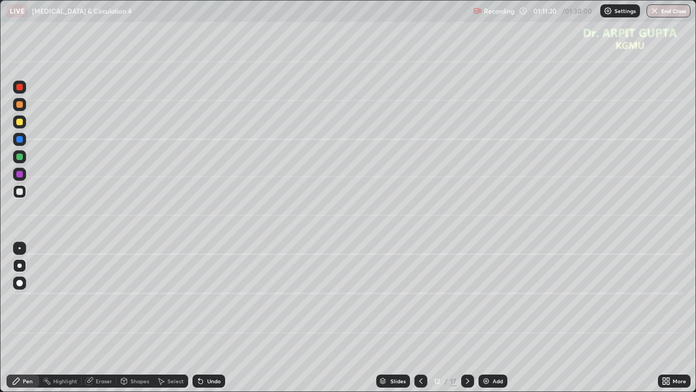
click at [419, 318] on icon at bounding box center [421, 380] width 9 height 9
click at [464, 318] on icon at bounding box center [467, 380] width 9 height 9
click at [221, 318] on div "Undo" at bounding box center [209, 380] width 33 height 13
click at [114, 318] on div "Eraser" at bounding box center [99, 380] width 35 height 13
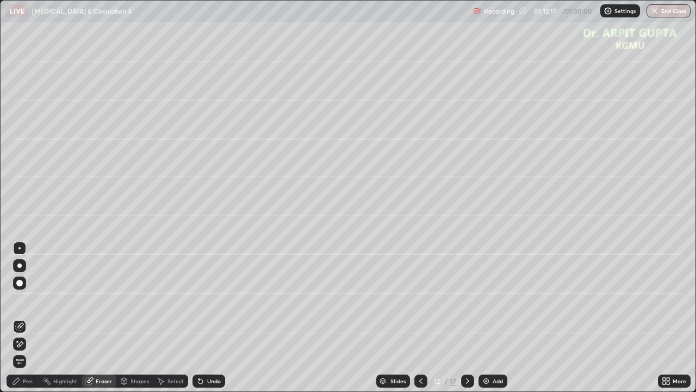
click at [29, 318] on div "Pen" at bounding box center [23, 380] width 33 height 13
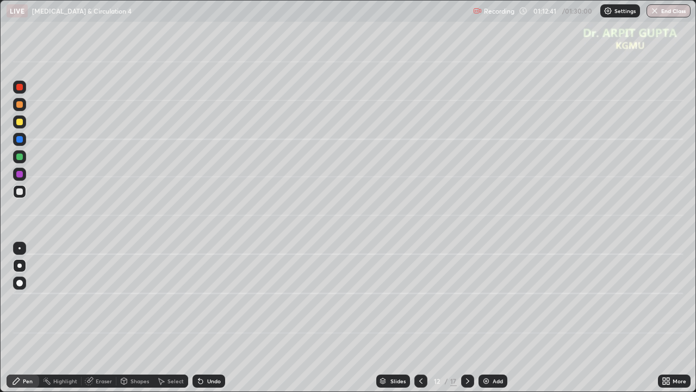
click at [420, 318] on icon at bounding box center [421, 380] width 9 height 9
click at [466, 318] on icon at bounding box center [467, 380] width 9 height 9
click at [633, 318] on div "Slides 12 / 17 Add" at bounding box center [441, 381] width 433 height 22
click at [425, 318] on div at bounding box center [420, 380] width 13 height 13
click at [420, 318] on icon at bounding box center [421, 380] width 9 height 9
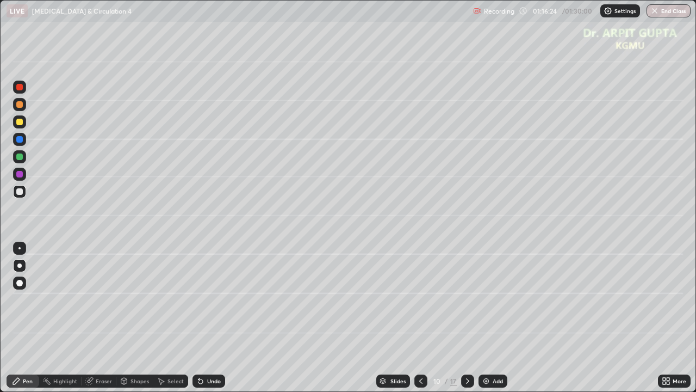
click at [467, 318] on icon at bounding box center [467, 380] width 9 height 9
click at [468, 318] on icon at bounding box center [467, 380] width 9 height 9
click at [420, 318] on icon at bounding box center [421, 380] width 9 height 9
click at [207, 318] on div "Undo" at bounding box center [209, 380] width 33 height 13
click at [467, 318] on icon at bounding box center [467, 380] width 3 height 5
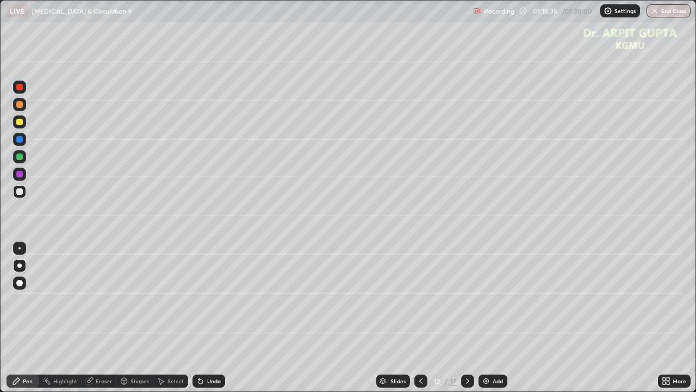
click at [221, 318] on div "Undo" at bounding box center [209, 380] width 33 height 13
click at [222, 318] on div "Undo" at bounding box center [209, 380] width 33 height 13
click at [221, 318] on div "Undo" at bounding box center [209, 380] width 33 height 13
click at [108, 318] on div "Eraser" at bounding box center [104, 380] width 16 height 5
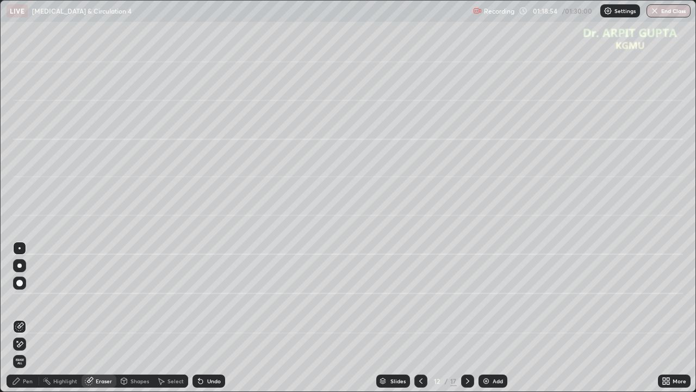
click at [32, 318] on div "Pen" at bounding box center [28, 380] width 10 height 5
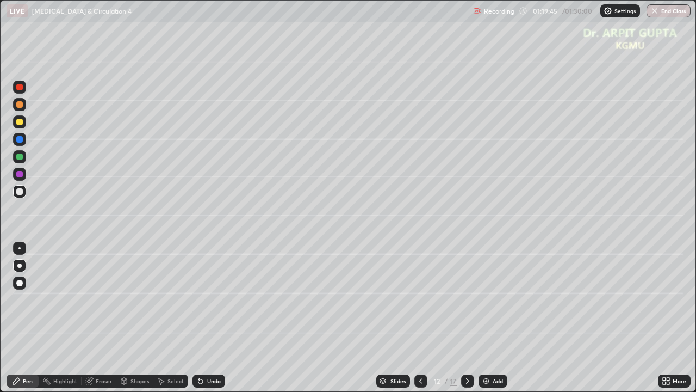
click at [18, 162] on div at bounding box center [19, 156] width 13 height 13
click at [467, 318] on icon at bounding box center [467, 380] width 9 height 9
click at [418, 318] on icon at bounding box center [421, 380] width 9 height 9
click at [468, 318] on icon at bounding box center [467, 380] width 9 height 9
click at [20, 192] on div at bounding box center [19, 191] width 7 height 7
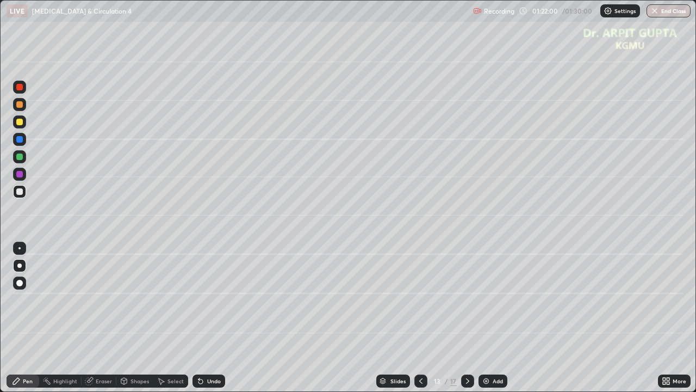
click at [221, 318] on div "Undo" at bounding box center [209, 380] width 33 height 13
click at [108, 318] on div "Eraser" at bounding box center [104, 380] width 16 height 5
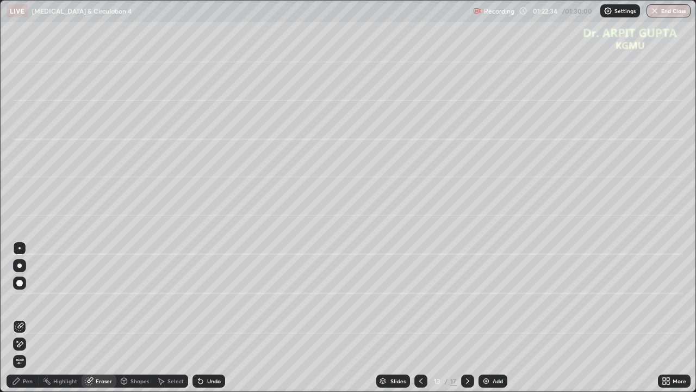
click at [29, 318] on div "Pen" at bounding box center [28, 380] width 10 height 5
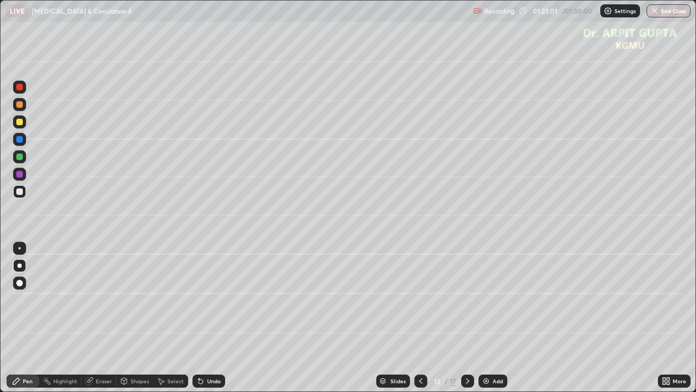
click at [421, 318] on icon at bounding box center [421, 380] width 9 height 9
click at [421, 318] on icon at bounding box center [420, 380] width 3 height 5
click at [467, 318] on icon at bounding box center [467, 380] width 3 height 5
click at [466, 318] on icon at bounding box center [467, 380] width 9 height 9
click at [420, 318] on icon at bounding box center [421, 380] width 9 height 9
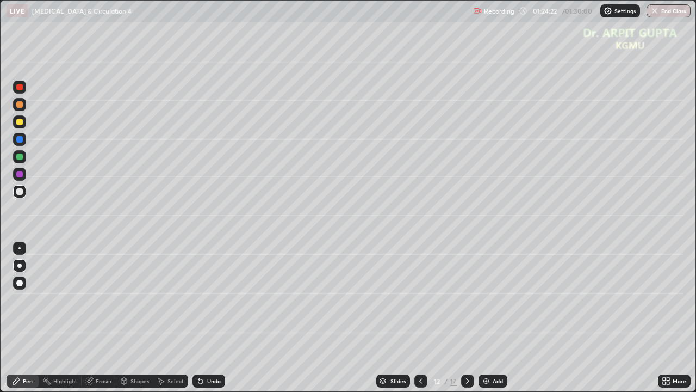
click at [419, 318] on icon at bounding box center [421, 380] width 9 height 9
click at [465, 318] on icon at bounding box center [467, 380] width 9 height 9
click at [461, 318] on div at bounding box center [467, 380] width 13 height 13
click at [420, 318] on icon at bounding box center [421, 380] width 9 height 9
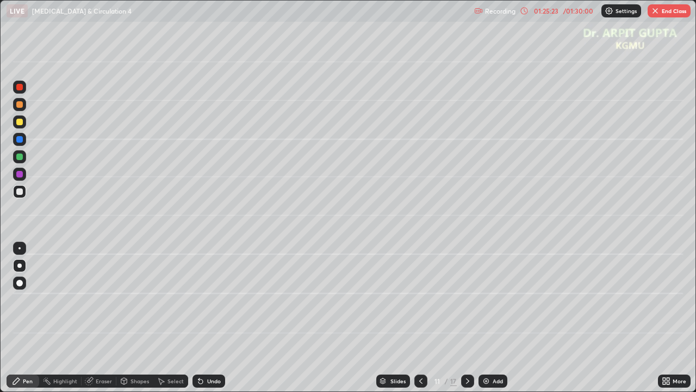
click at [468, 318] on icon at bounding box center [467, 380] width 3 height 5
click at [467, 318] on icon at bounding box center [467, 380] width 9 height 9
click at [199, 318] on icon at bounding box center [199, 378] width 1 height 1
click at [201, 318] on div "Undo" at bounding box center [209, 380] width 33 height 13
click at [199, 318] on icon at bounding box center [199, 378] width 1 height 1
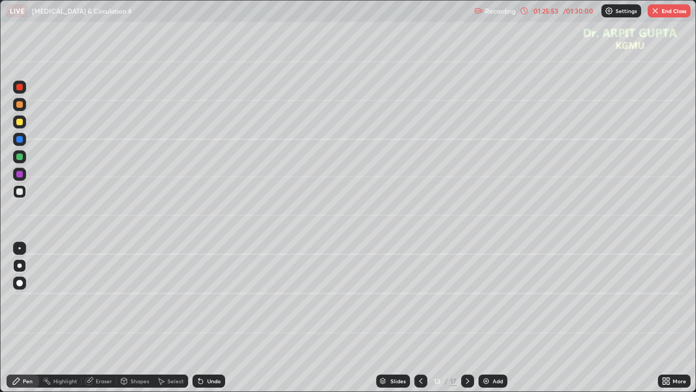
click at [202, 318] on icon at bounding box center [200, 380] width 9 height 9
click at [202, 318] on div "Undo" at bounding box center [209, 380] width 33 height 13
click at [213, 318] on div "Undo" at bounding box center [214, 380] width 14 height 5
click at [23, 126] on div at bounding box center [19, 121] width 13 height 13
click at [22, 158] on div at bounding box center [19, 156] width 7 height 7
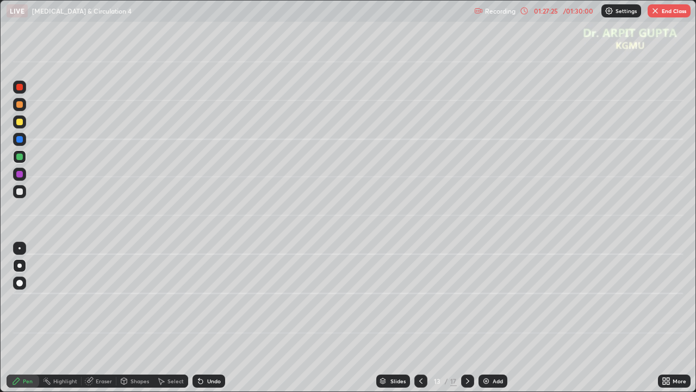
click at [419, 318] on icon at bounding box center [421, 380] width 9 height 9
click at [420, 318] on icon at bounding box center [421, 380] width 9 height 9
click at [467, 318] on icon at bounding box center [467, 380] width 9 height 9
click at [20, 194] on div at bounding box center [19, 191] width 7 height 7
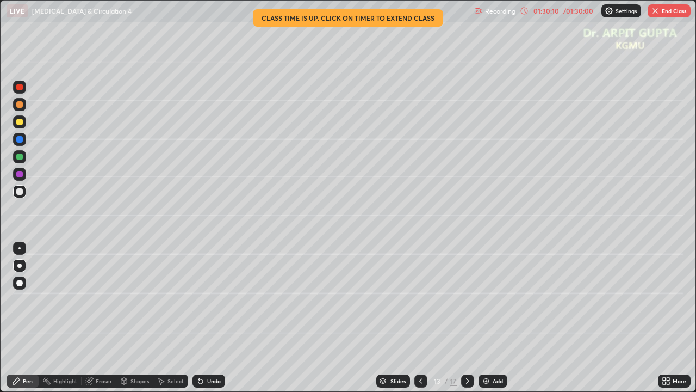
click at [562, 13] on div "/ 01:30:00" at bounding box center [578, 11] width 34 height 7
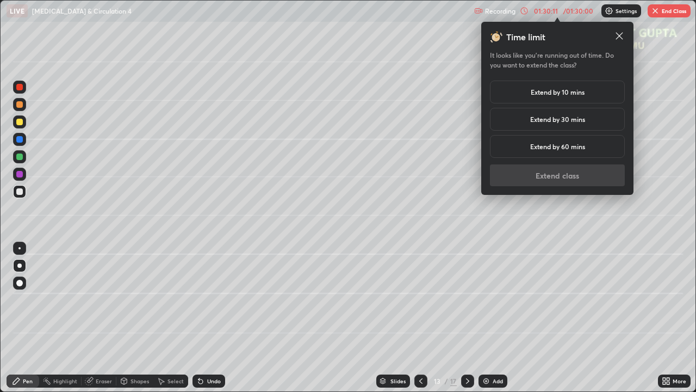
click at [570, 91] on h5 "Extend by 10 mins" at bounding box center [558, 92] width 54 height 10
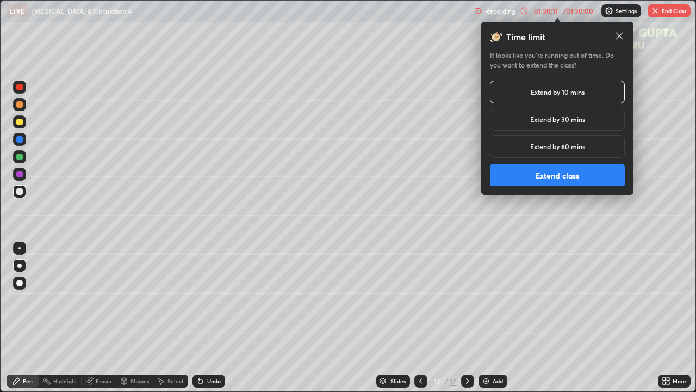
click at [557, 179] on button "Extend class" at bounding box center [557, 175] width 135 height 22
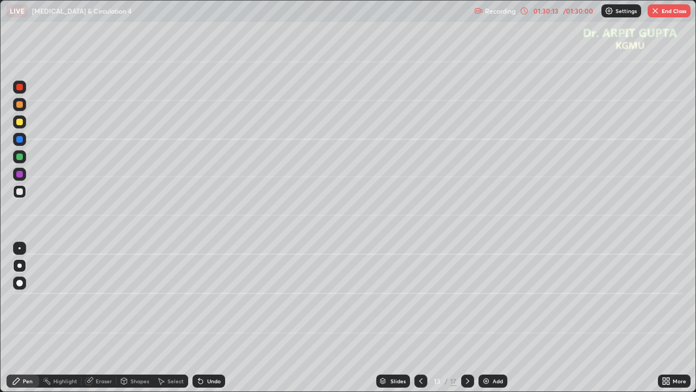
click at [221, 318] on div "Undo" at bounding box center [209, 380] width 33 height 13
click at [200, 318] on icon at bounding box center [201, 381] width 4 height 4
click at [23, 161] on div at bounding box center [19, 156] width 13 height 13
click at [213, 318] on div "Undo" at bounding box center [214, 380] width 14 height 5
click at [20, 191] on div at bounding box center [19, 191] width 7 height 7
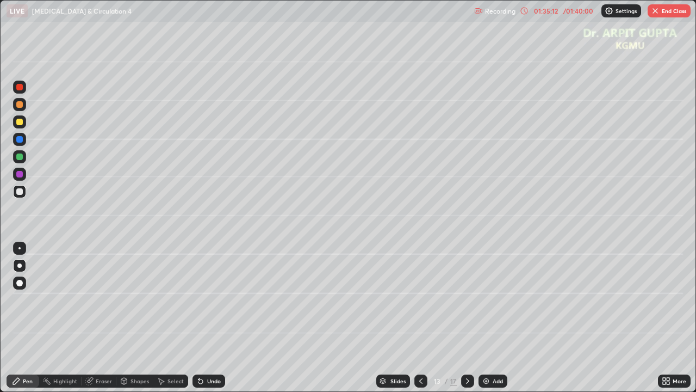
click at [205, 318] on div "Undo" at bounding box center [209, 380] width 33 height 13
click at [220, 318] on div "Undo" at bounding box center [209, 380] width 33 height 13
click at [215, 318] on div "Undo" at bounding box center [214, 380] width 14 height 5
click at [21, 161] on div at bounding box center [19, 156] width 13 height 13
click at [662, 13] on button "End Class" at bounding box center [669, 10] width 43 height 13
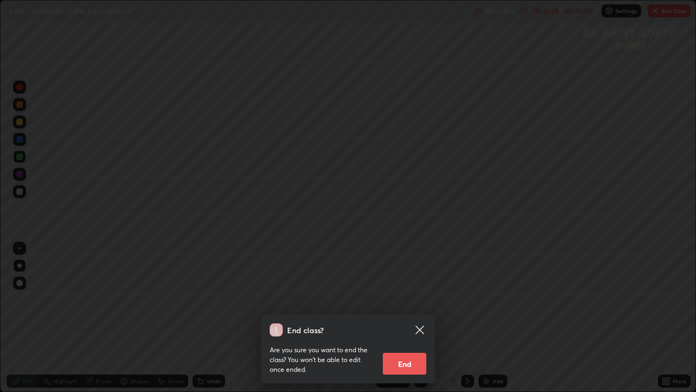
click at [405, 318] on button "End" at bounding box center [405, 363] width 44 height 22
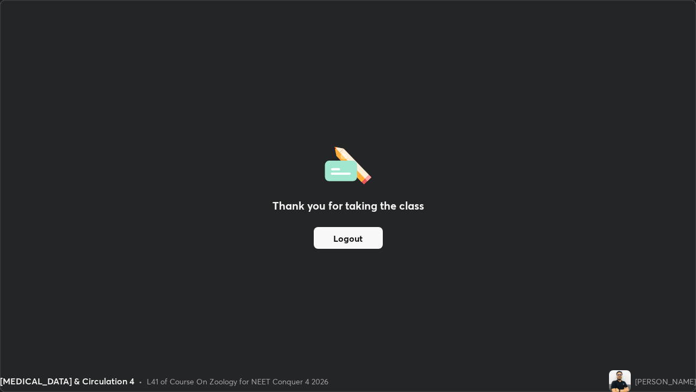
click at [354, 239] on button "Logout" at bounding box center [348, 238] width 69 height 22
